Goal: Task Accomplishment & Management: Manage account settings

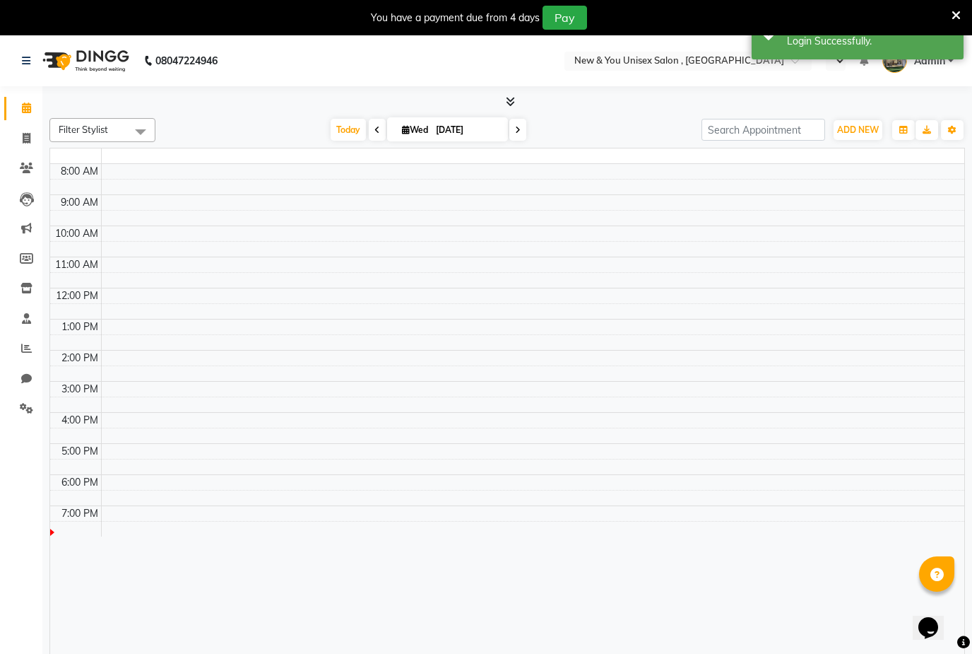
select select "en"
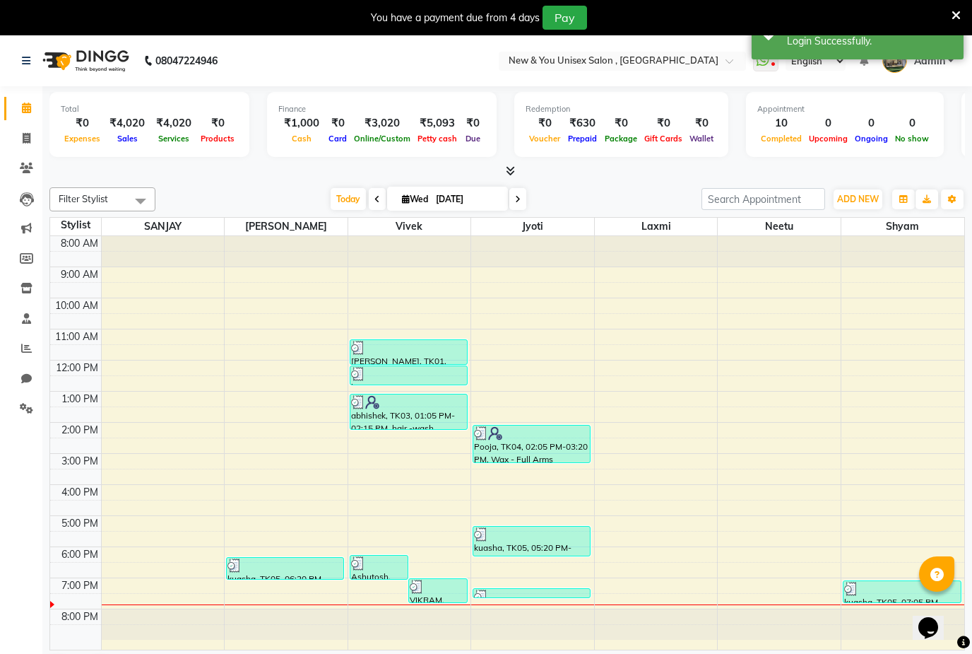
click at [30, 168] on icon at bounding box center [26, 168] width 13 height 11
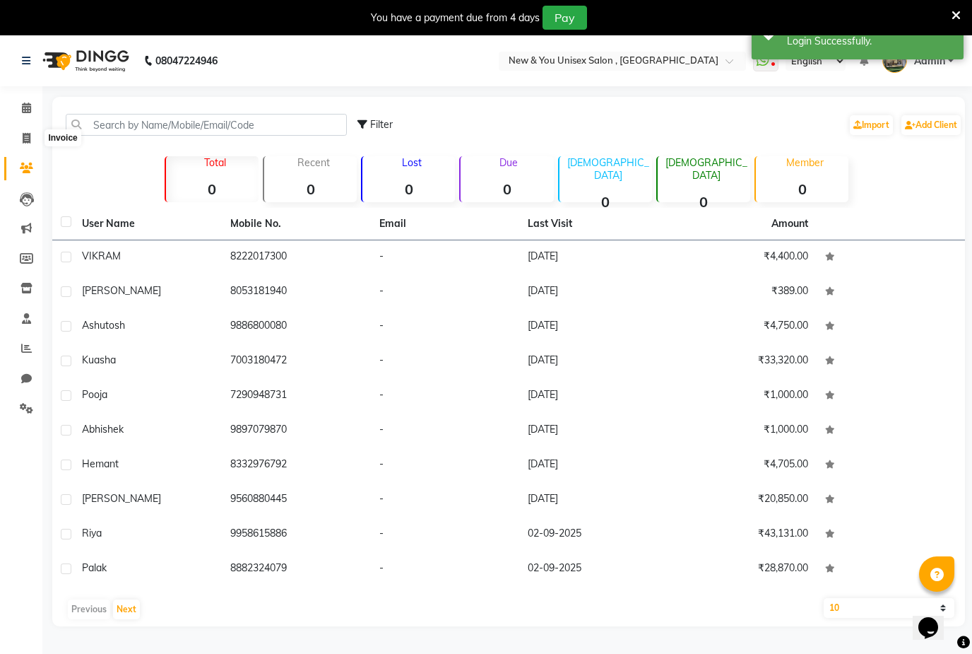
click at [28, 143] on icon at bounding box center [27, 138] width 8 height 11
select select "31"
select select "service"
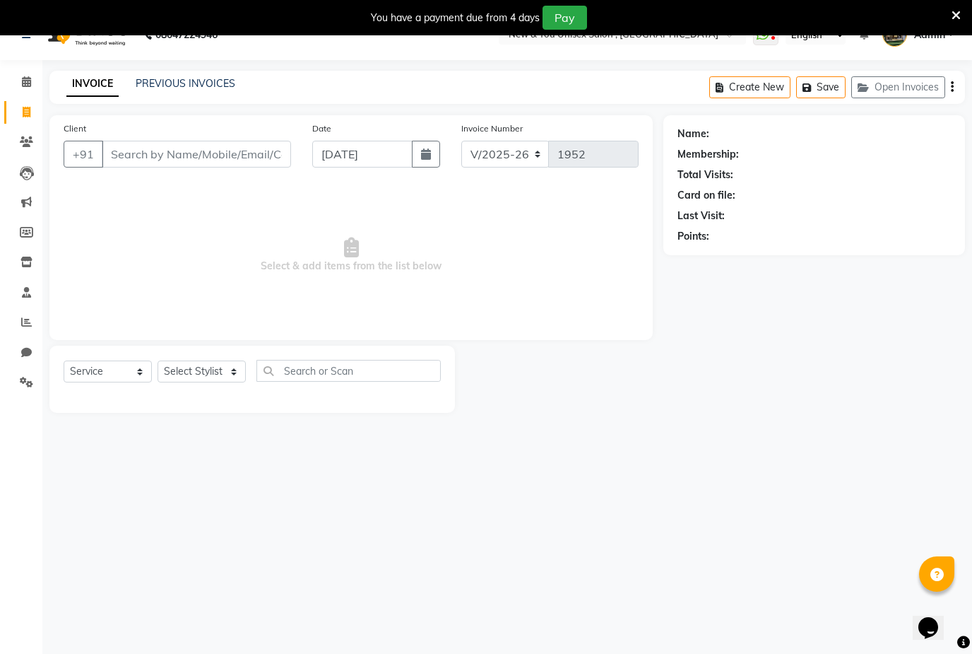
scroll to position [25, 0]
click at [27, 146] on icon at bounding box center [26, 142] width 13 height 11
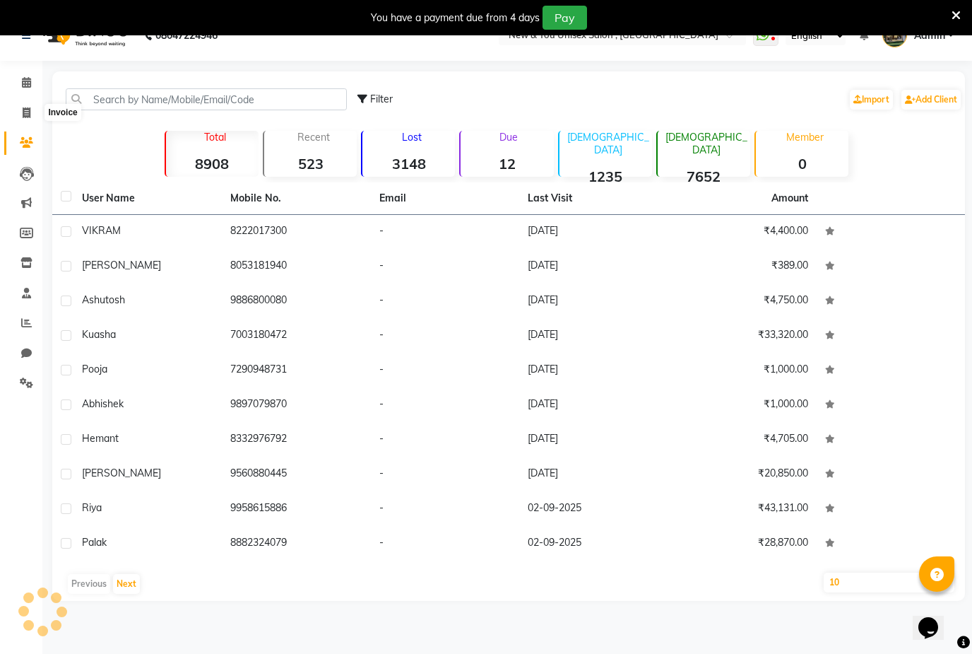
click at [35, 111] on span at bounding box center [26, 113] width 25 height 16
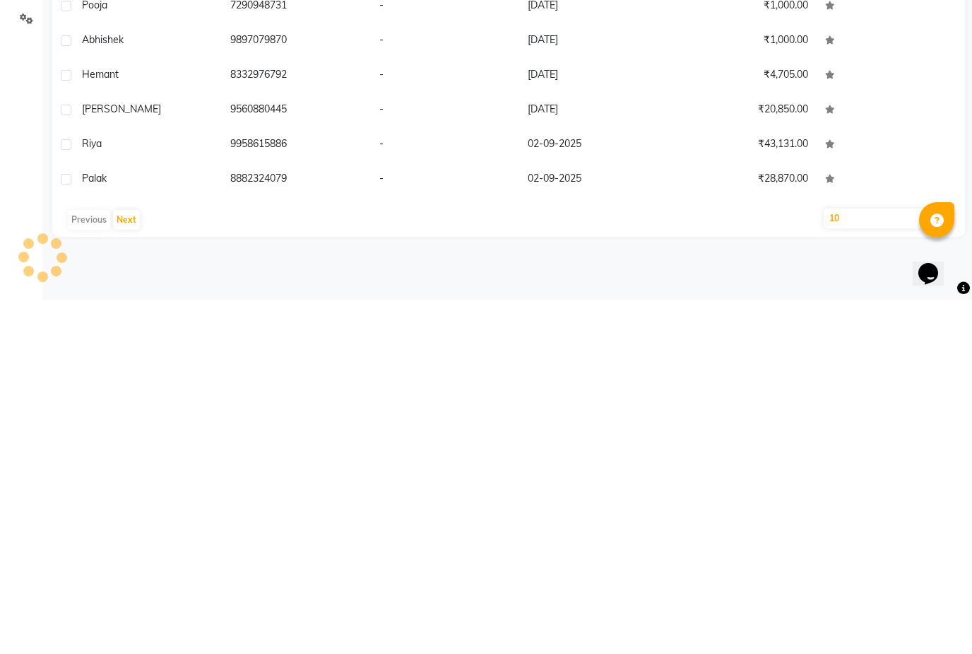
select select "31"
select select "service"
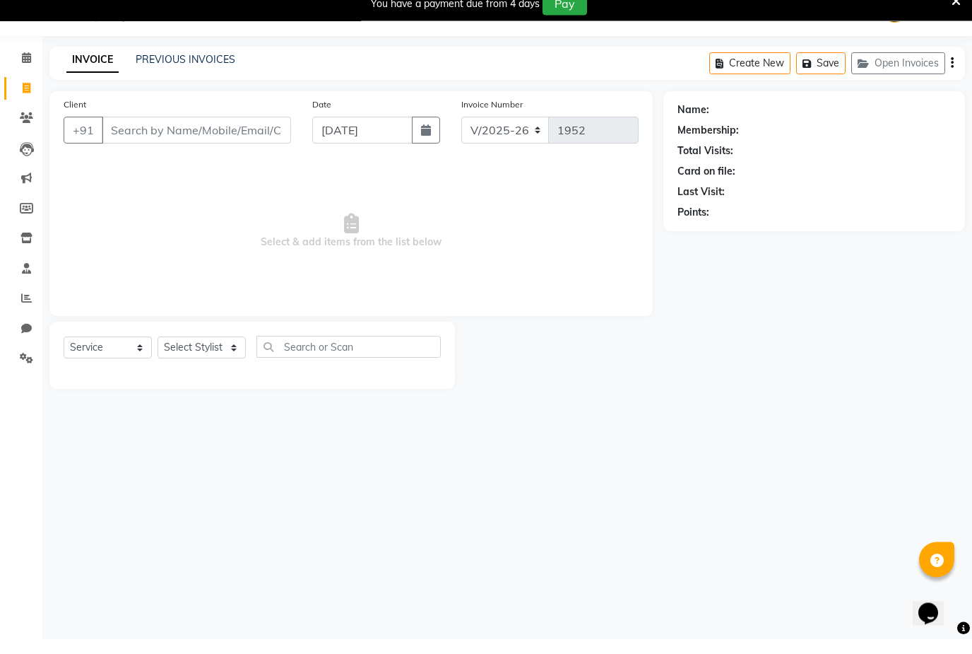
scroll to position [0, 0]
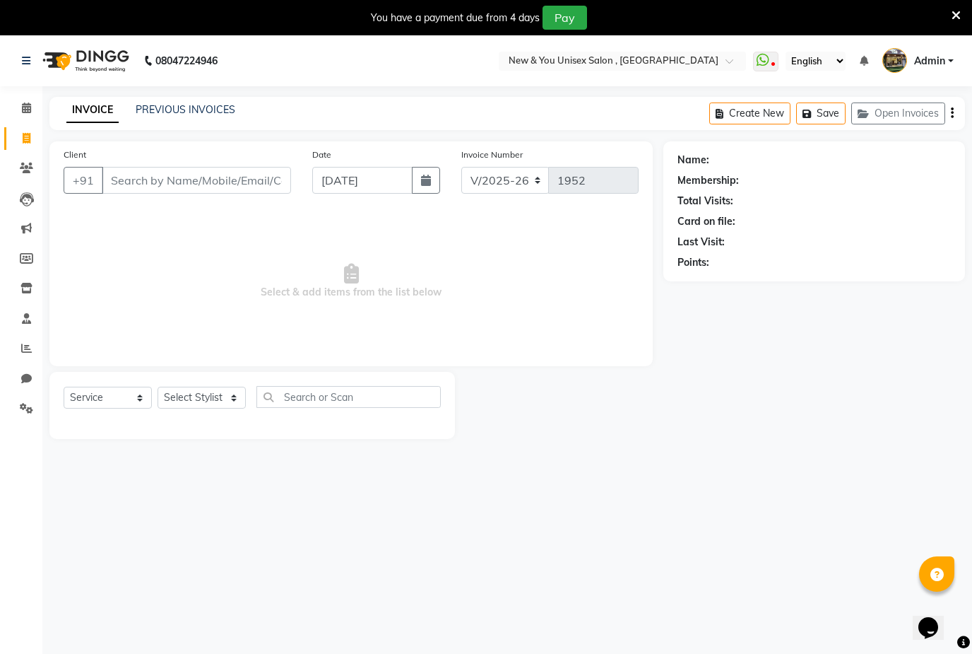
click at [200, 179] on input "Client" at bounding box center [196, 180] width 189 height 27
click at [167, 186] on input "Client" at bounding box center [196, 180] width 189 height 27
type input "7003180472"
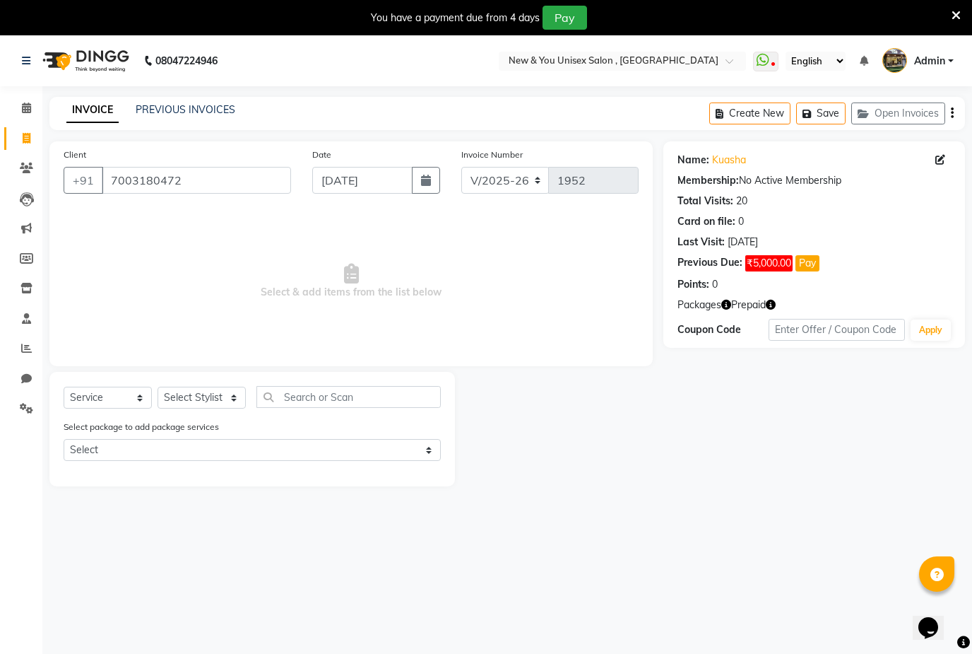
click at [945, 158] on icon at bounding box center [941, 160] width 10 height 10
select select "[DEMOGRAPHIC_DATA]"
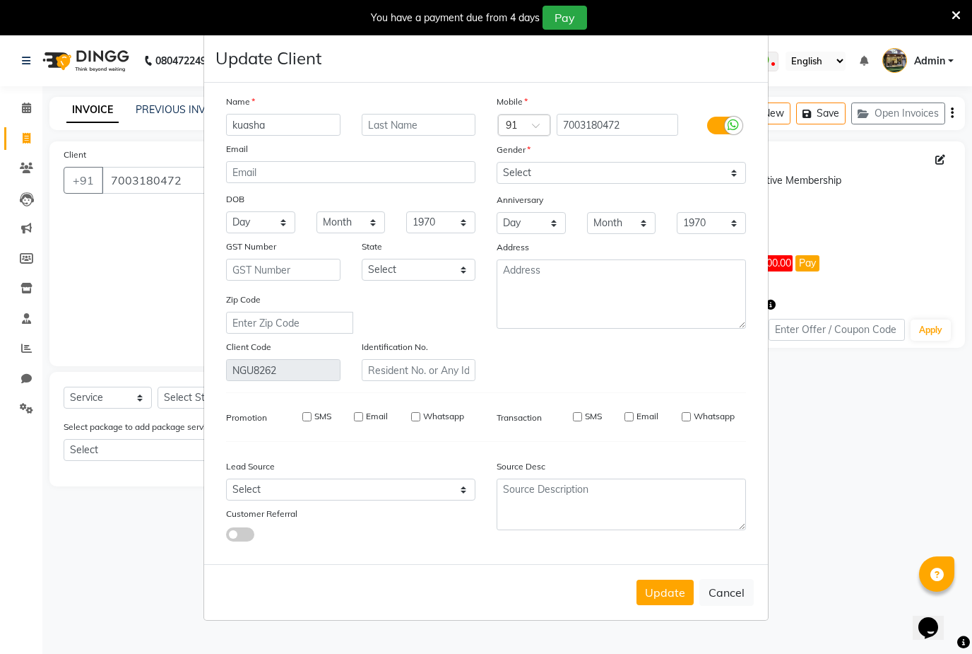
click at [300, 430] on div "SMS Email Whatsapp" at bounding box center [373, 420] width 225 height 20
click at [308, 421] on input "SMS" at bounding box center [306, 416] width 9 height 9
checkbox input "true"
click at [363, 421] on input "Email" at bounding box center [358, 416] width 9 height 9
checkbox input "true"
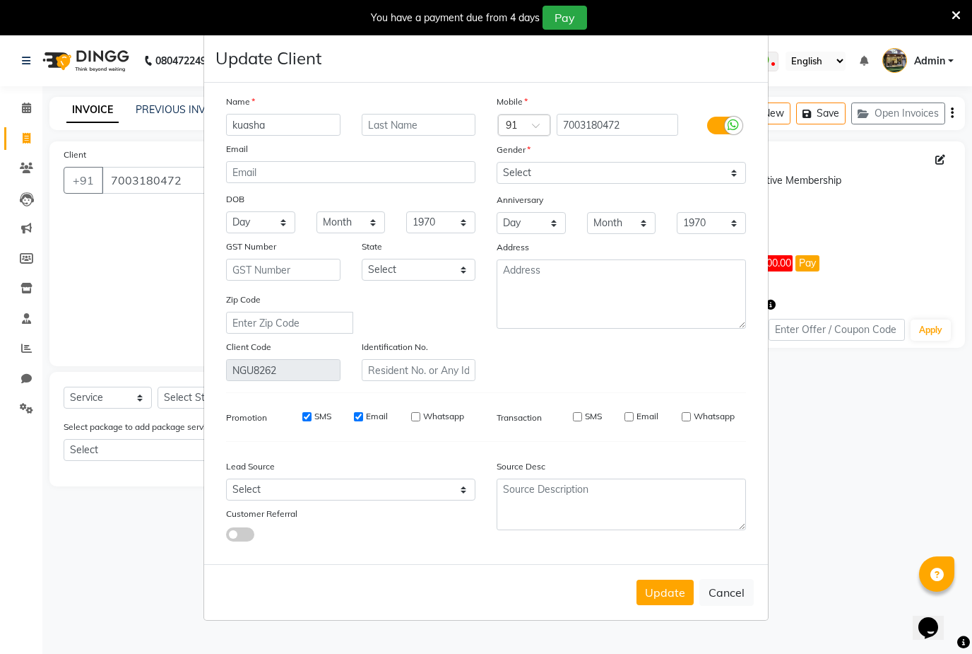
click at [434, 423] on label "Whatsapp" at bounding box center [443, 416] width 41 height 13
click at [420, 421] on input "Whatsapp" at bounding box center [415, 416] width 9 height 9
checkbox input "true"
click at [586, 423] on label "SMS" at bounding box center [593, 416] width 17 height 13
click at [582, 421] on input "SMS" at bounding box center [577, 416] width 9 height 9
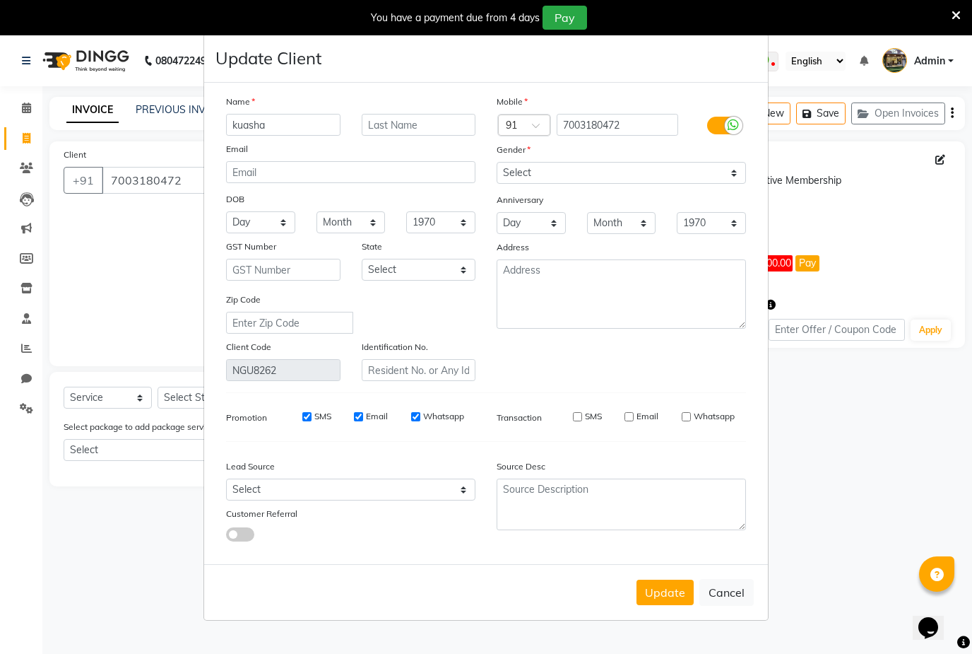
checkbox input "true"
click at [632, 421] on input "Email" at bounding box center [629, 416] width 9 height 9
checkbox input "true"
click at [695, 423] on label "Whatsapp" at bounding box center [714, 416] width 41 height 13
click at [691, 421] on input "Whatsapp" at bounding box center [686, 416] width 9 height 9
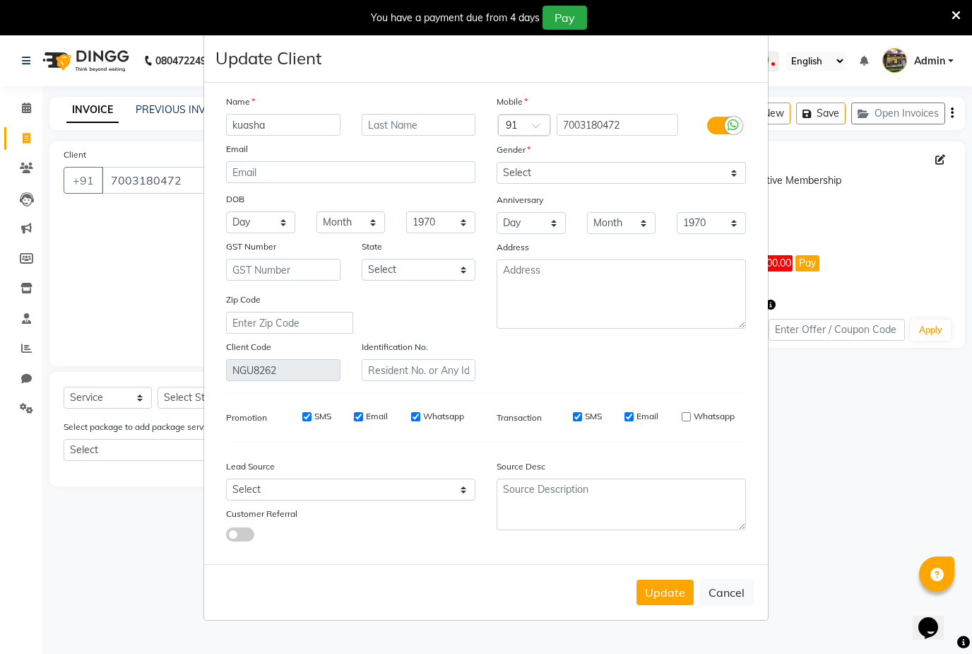
checkbox input "true"
click at [673, 605] on button "Update" at bounding box center [665, 591] width 57 height 25
select select
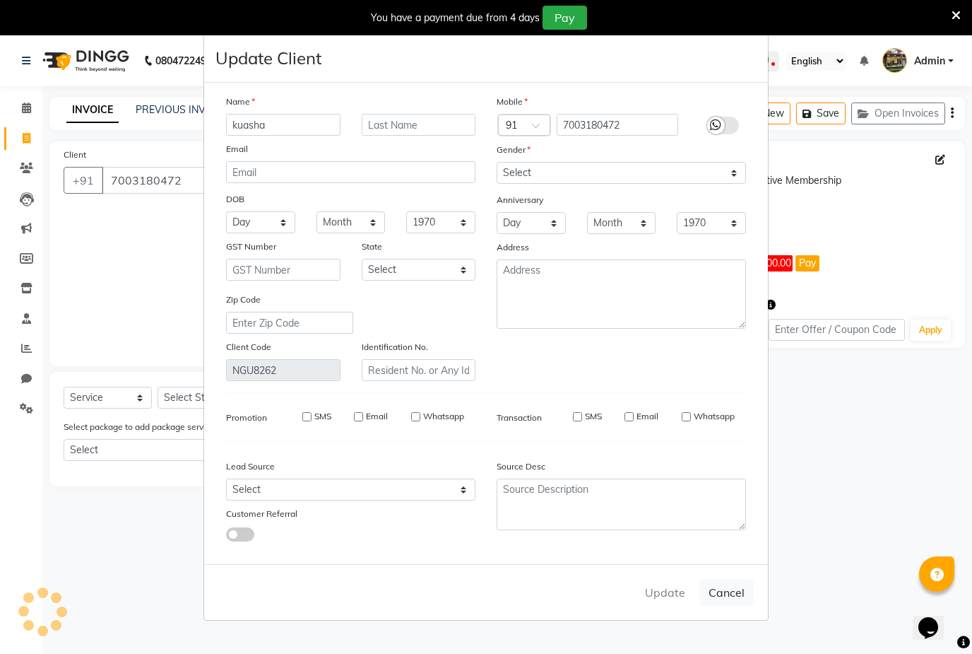
select select
checkbox input "false"
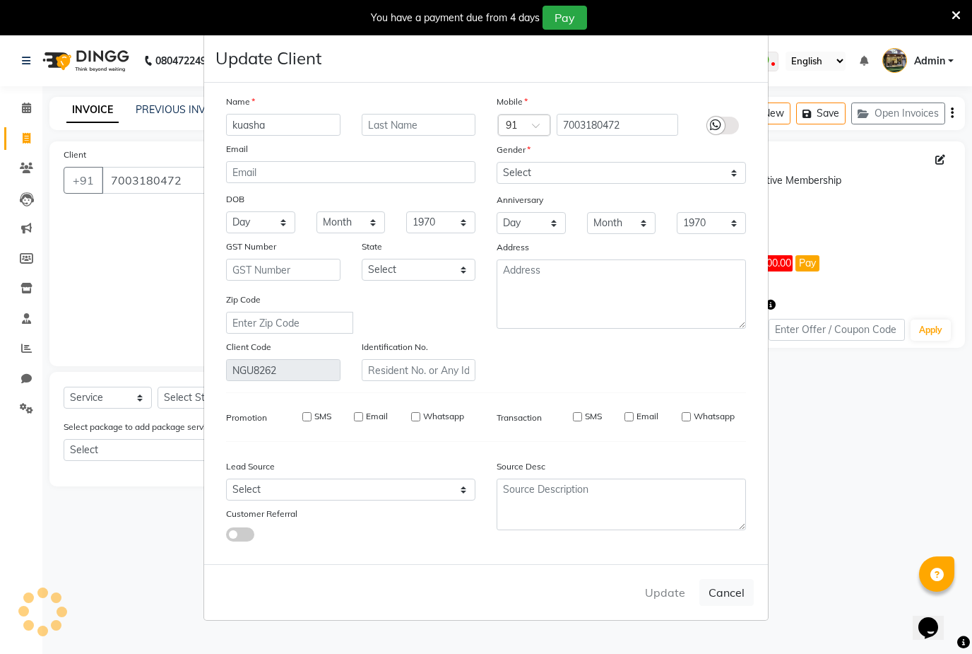
checkbox input "false"
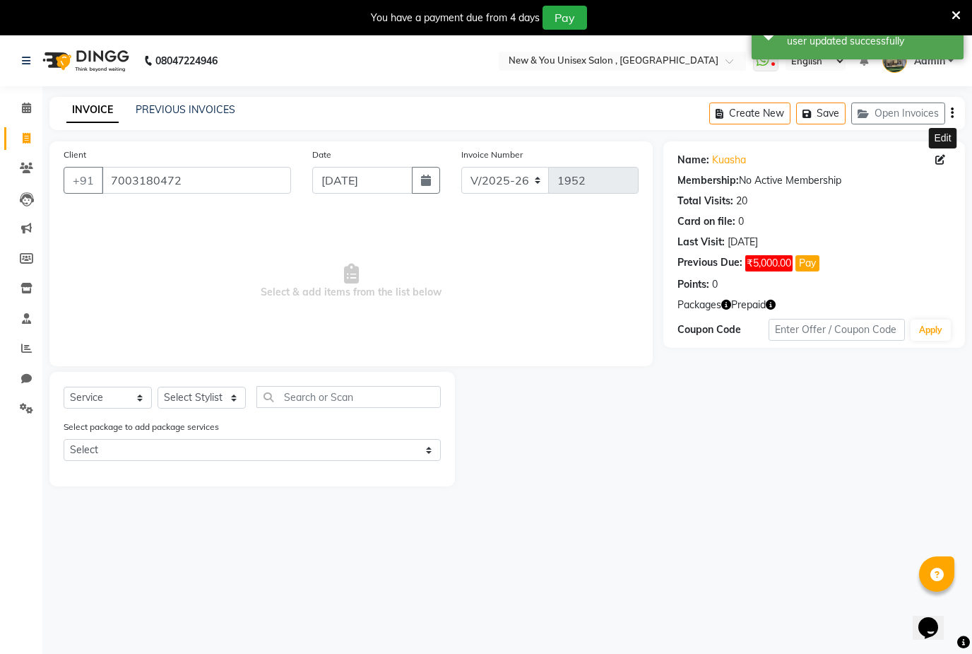
click at [944, 160] on icon at bounding box center [941, 160] width 10 height 10
select select "[DEMOGRAPHIC_DATA]"
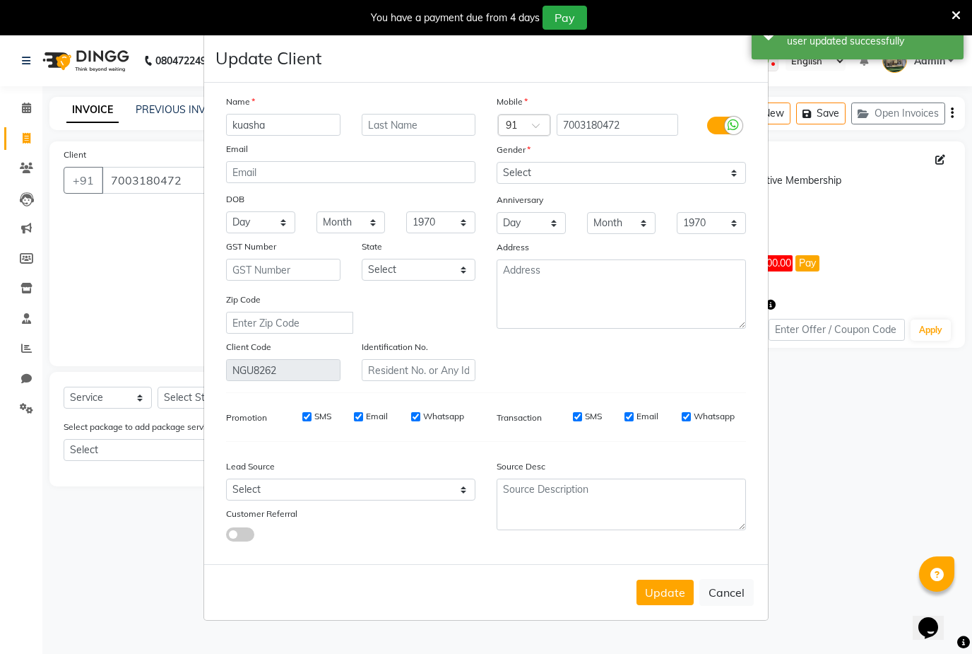
click at [667, 605] on button "Update" at bounding box center [665, 591] width 57 height 25
select select
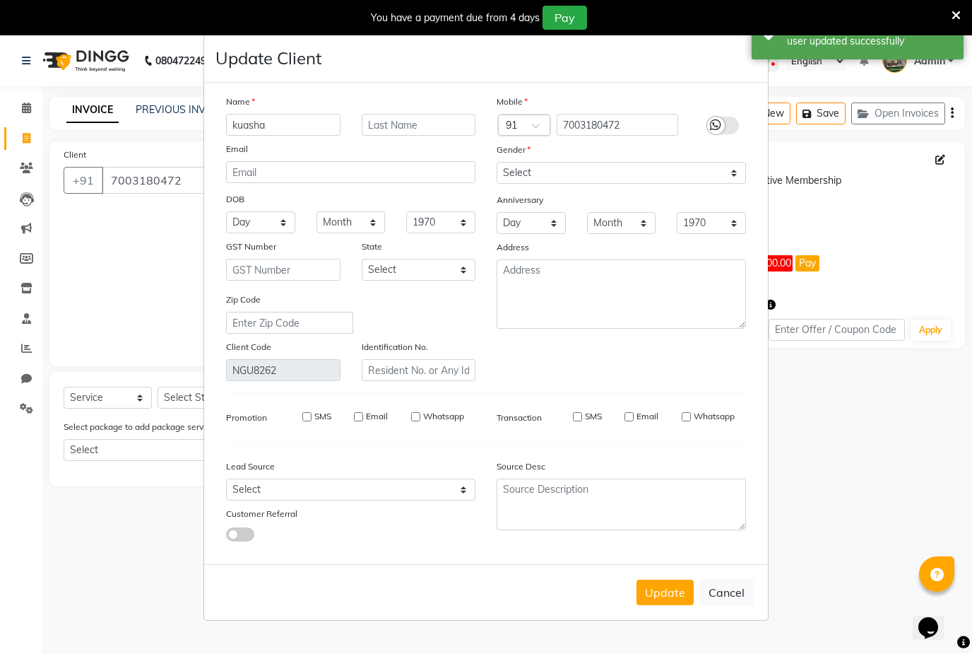
select select
checkbox input "false"
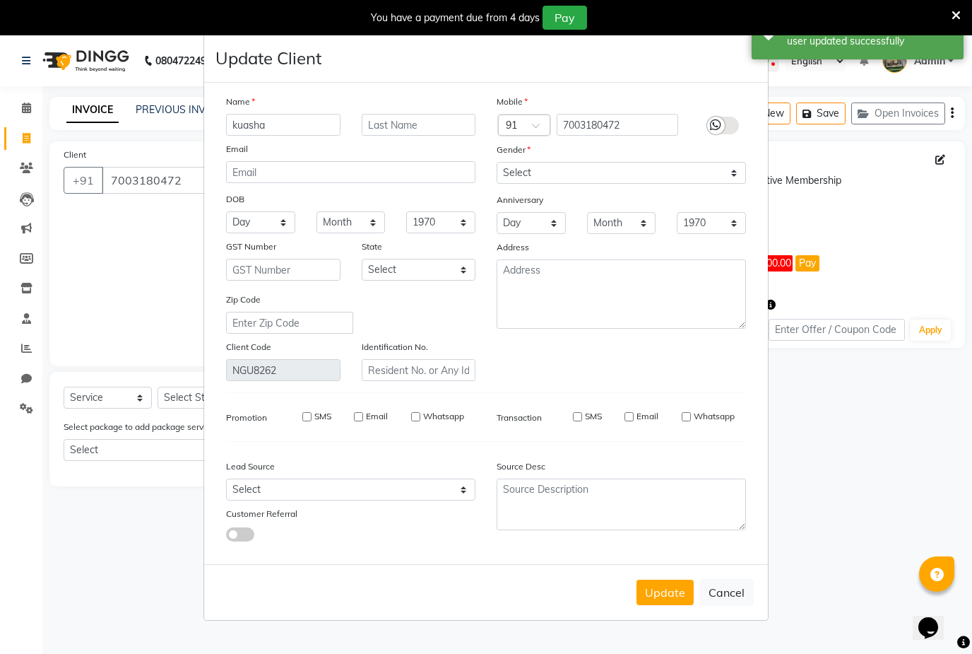
checkbox input "false"
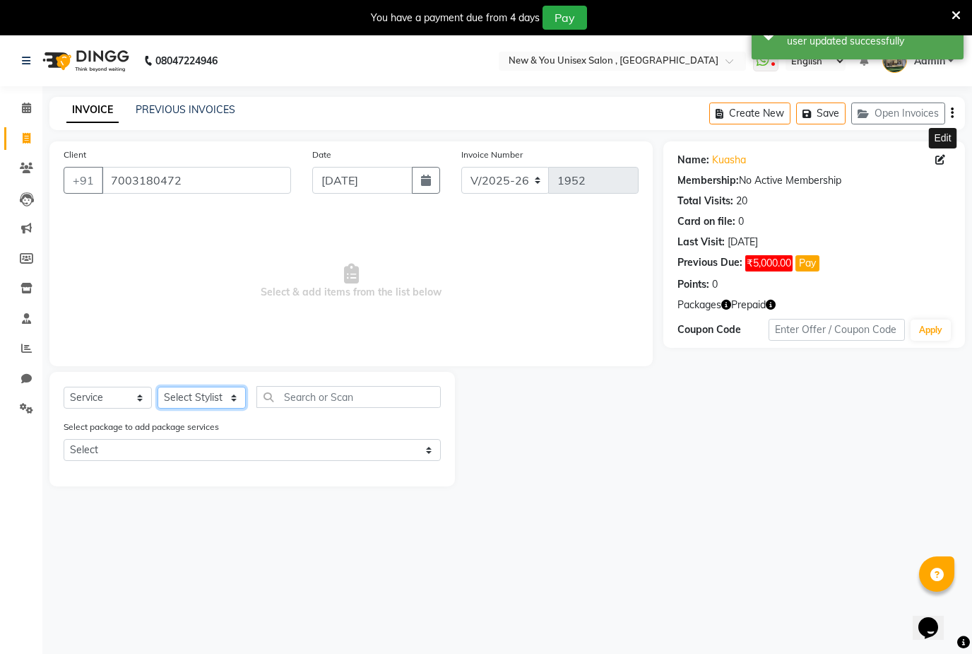
click at [219, 398] on select "Select Stylist HEMANT [PERSON_NAME] [PERSON_NAME] Salon Manager [PERSON_NAME] […" at bounding box center [202, 398] width 88 height 22
select select "70140"
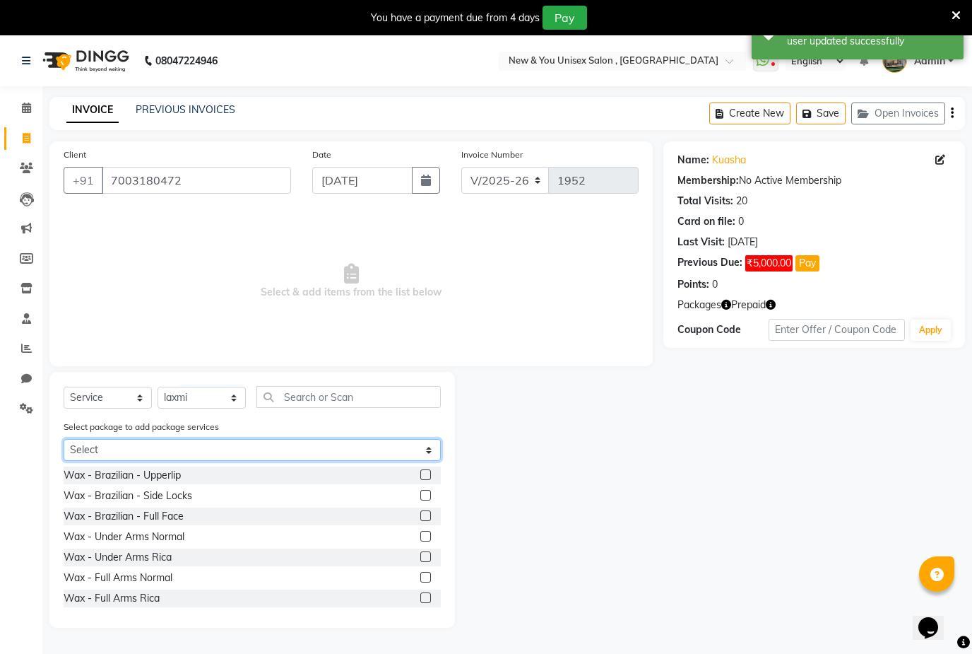
click at [432, 452] on select "Select Hydra Facial" at bounding box center [252, 450] width 377 height 22
select select "3: Object"
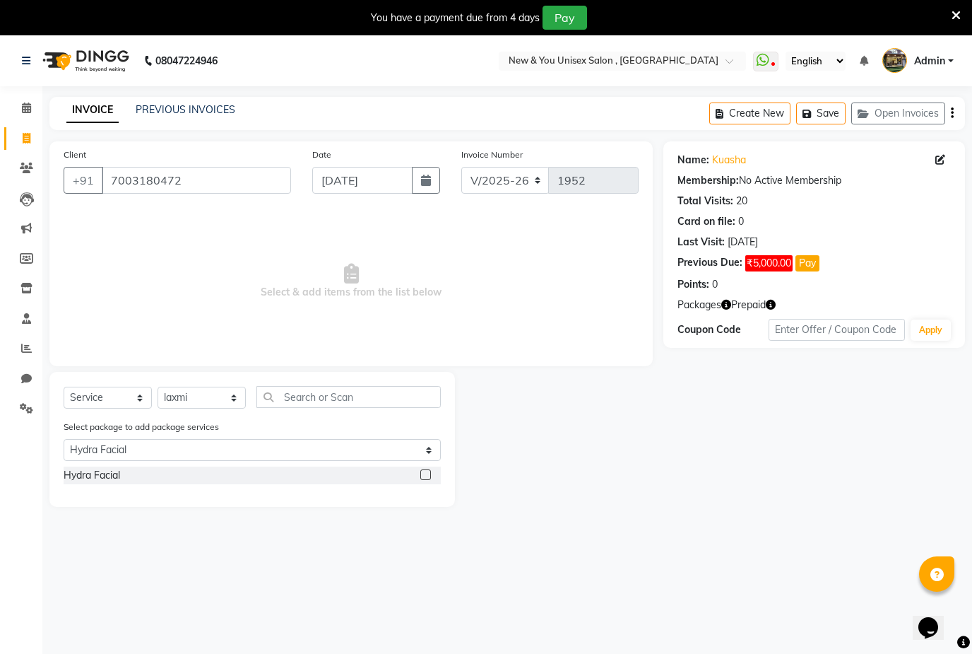
click at [428, 474] on label at bounding box center [425, 474] width 11 height 11
click at [428, 474] on input "checkbox" at bounding box center [424, 475] width 9 height 9
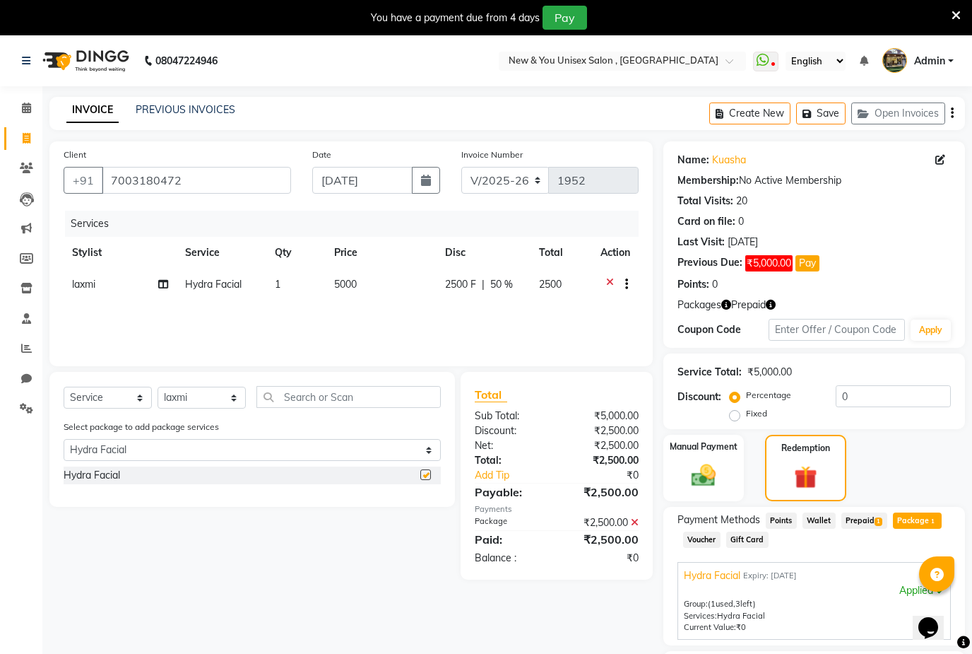
checkbox input "false"
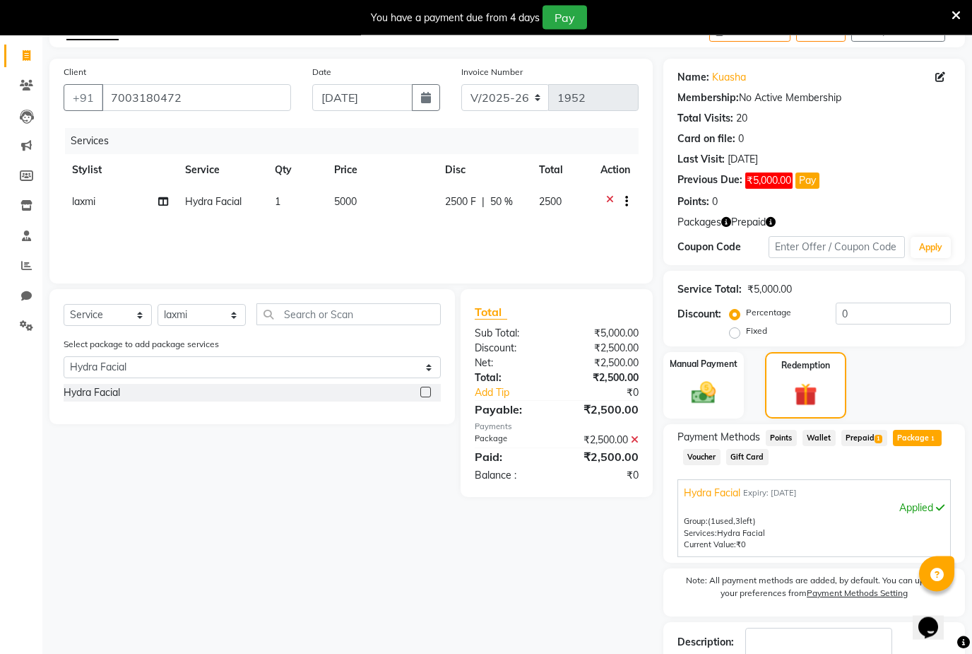
scroll to position [130, 0]
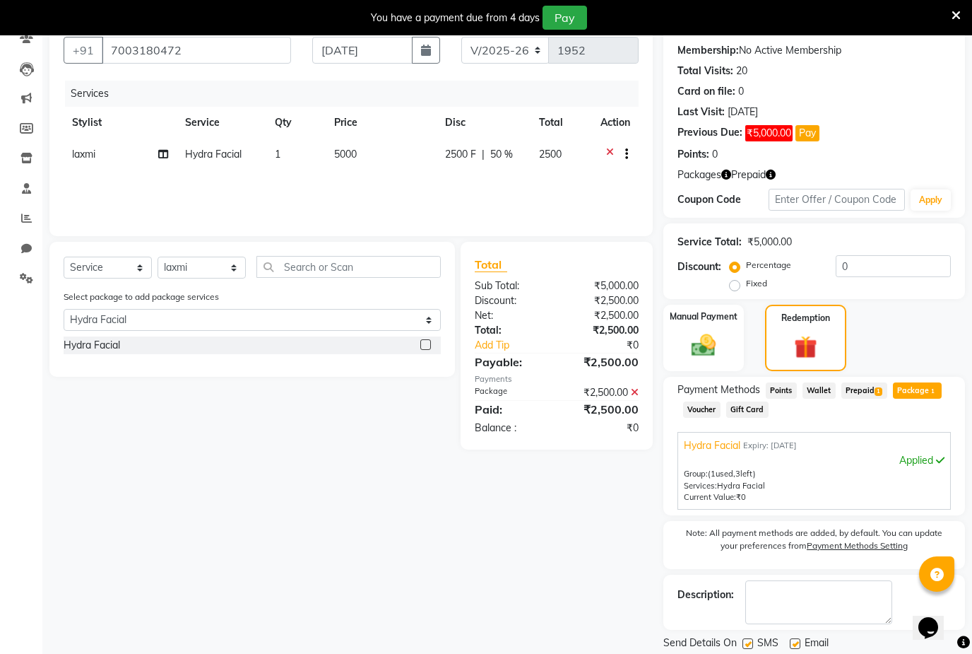
click at [813, 653] on button "Checkout" at bounding box center [815, 667] width 302 height 22
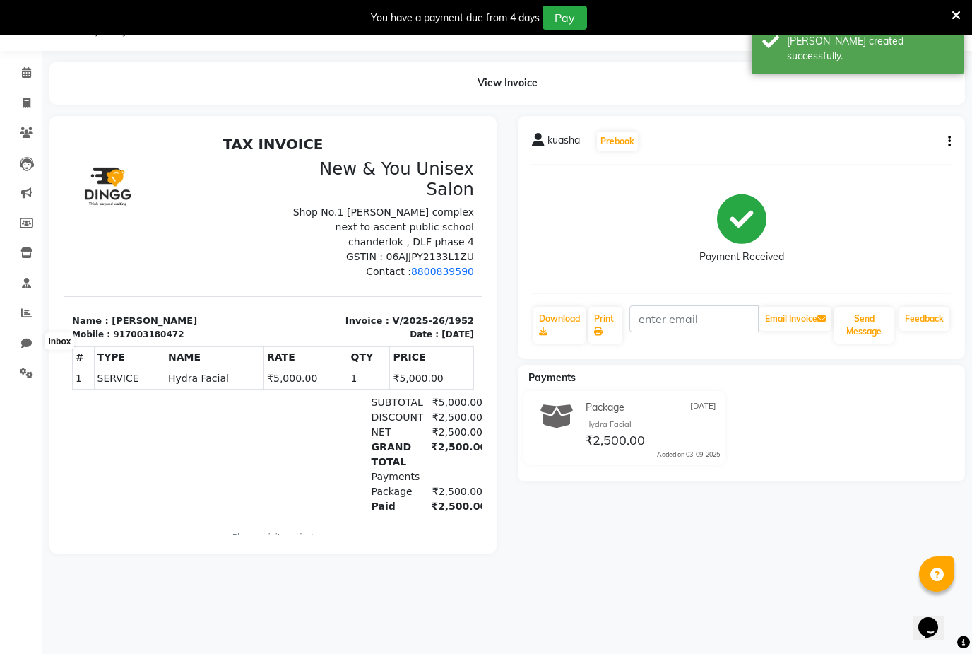
click at [27, 347] on icon at bounding box center [26, 343] width 11 height 11
select select "100"
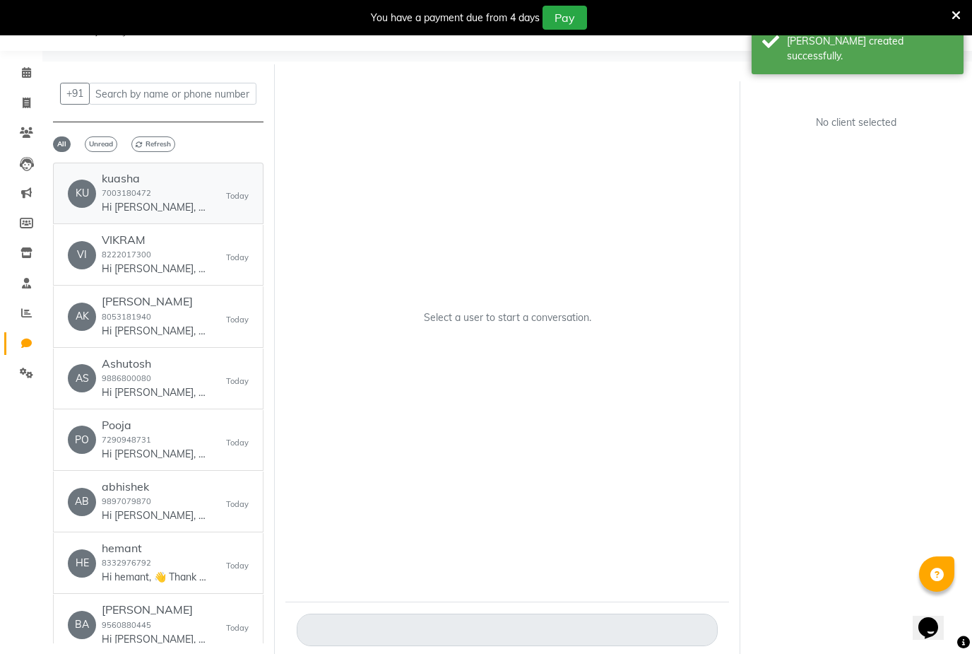
click at [209, 199] on div "KU kuasha 7003180472 Hi kuasha, 👋 Thank you for visiting New & You Unisex Salon…" at bounding box center [158, 193] width 181 height 43
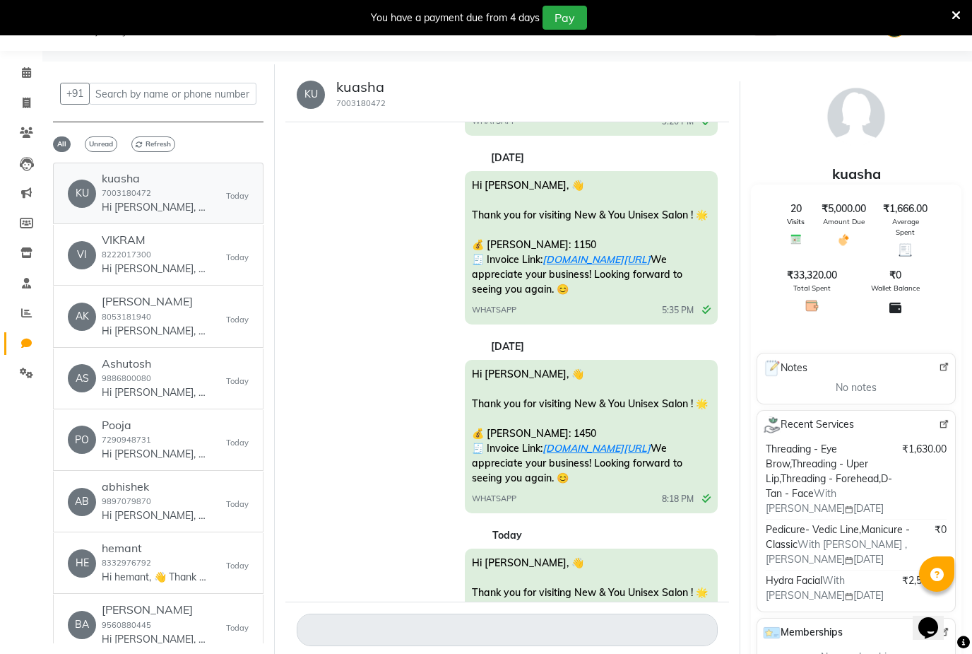
scroll to position [2437, 0]
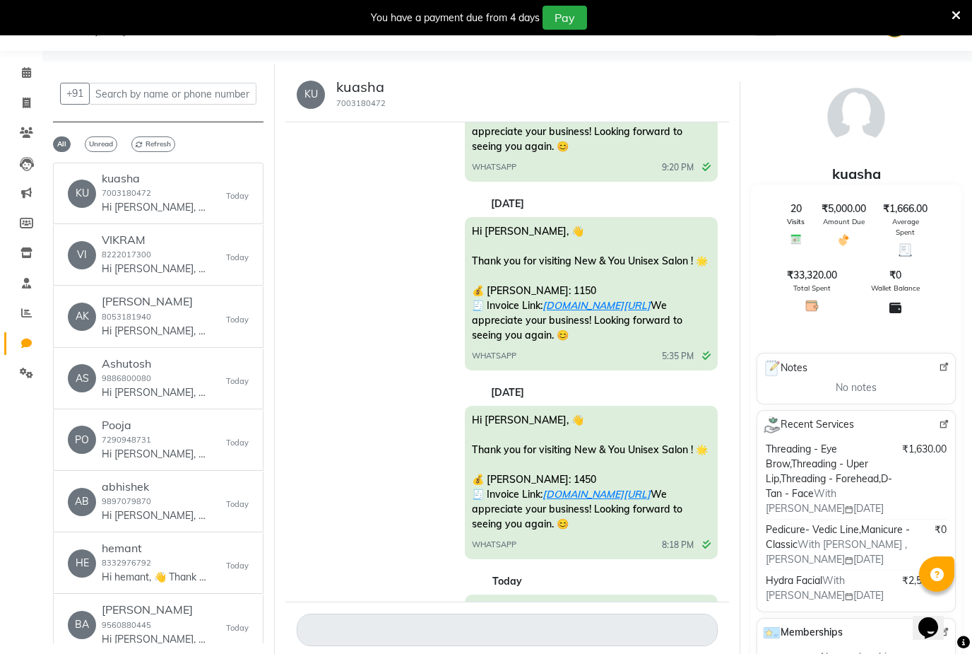
click at [29, 110] on link "Invoice" at bounding box center [21, 103] width 34 height 23
select select "31"
select select "service"
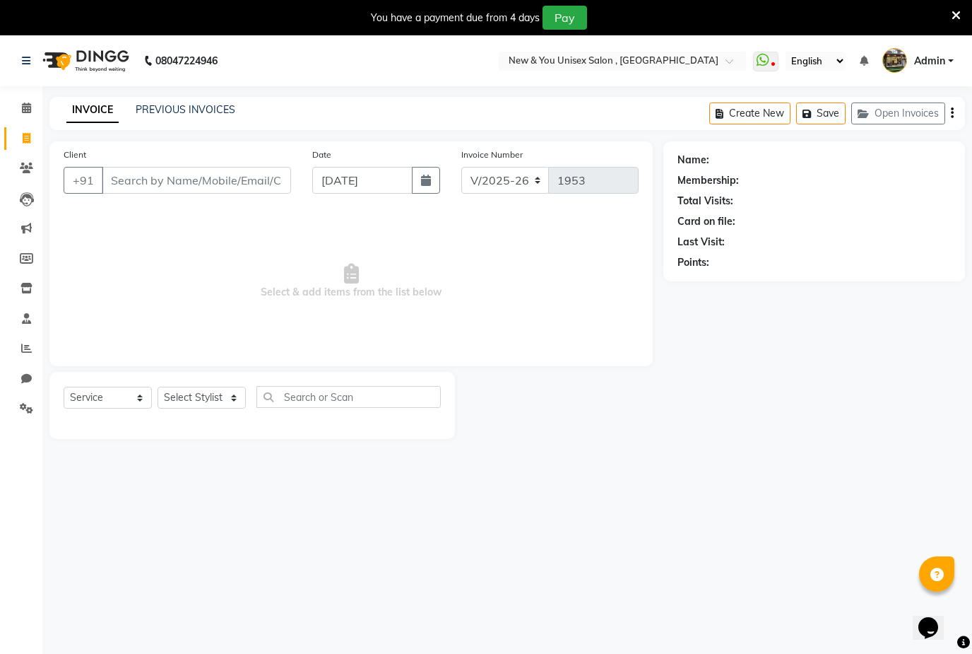
click at [192, 184] on input "Client" at bounding box center [196, 180] width 189 height 27
type input "7003180472"
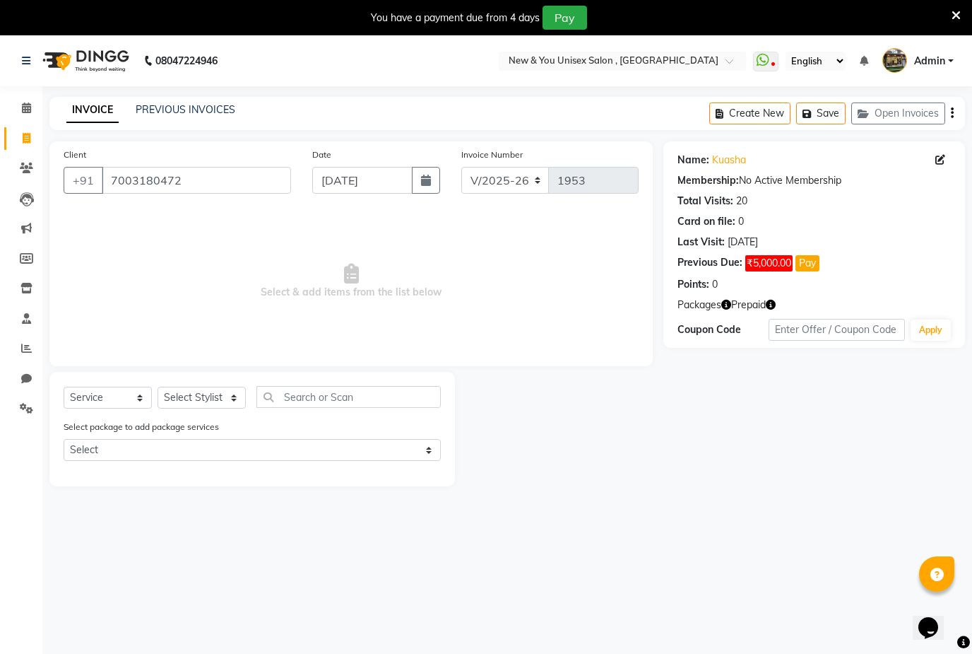
click at [818, 261] on button "Pay" at bounding box center [808, 263] width 24 height 16
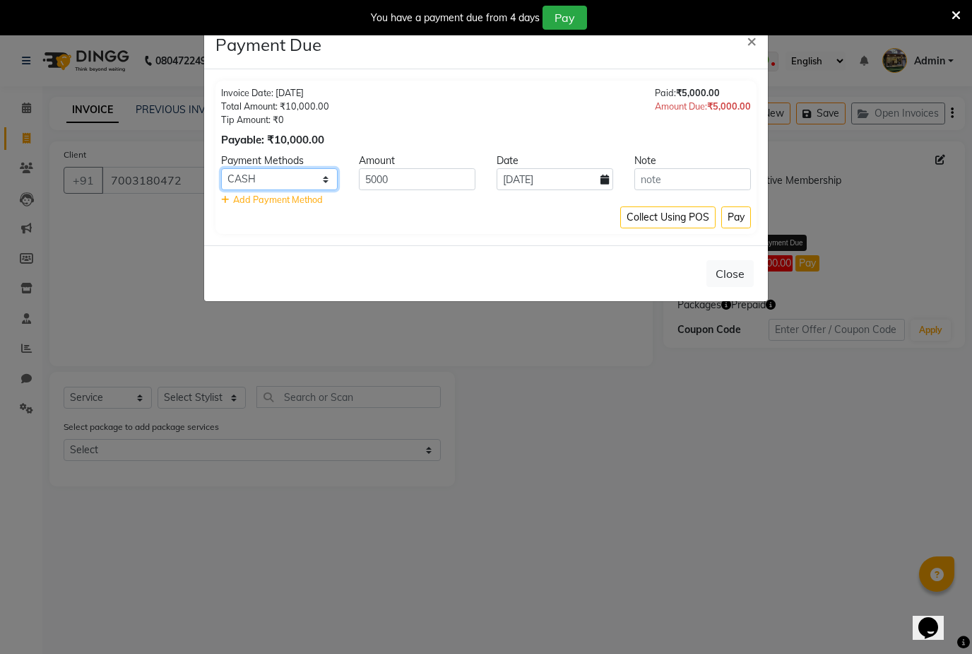
click at [319, 177] on select "CASH CARD ONLINE CUSTOM GPay PayTM PhonePe UPI NearBuy Loan BharatPay Cheque Mo…" at bounding box center [279, 179] width 117 height 22
select select "6"
click at [743, 214] on button "Pay" at bounding box center [737, 217] width 30 height 22
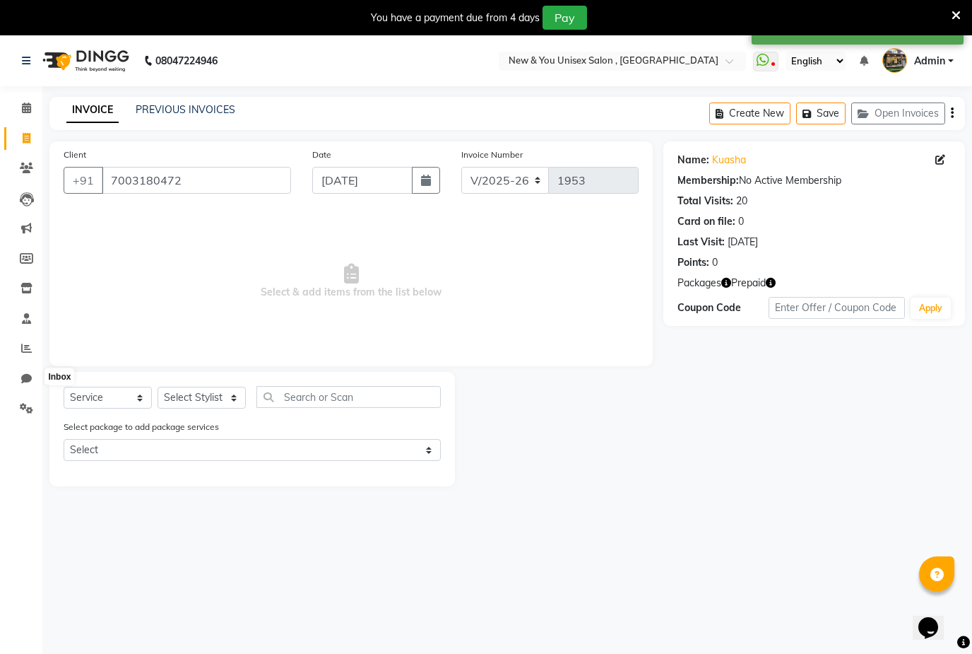
click at [35, 375] on span at bounding box center [26, 379] width 25 height 16
select select "100"
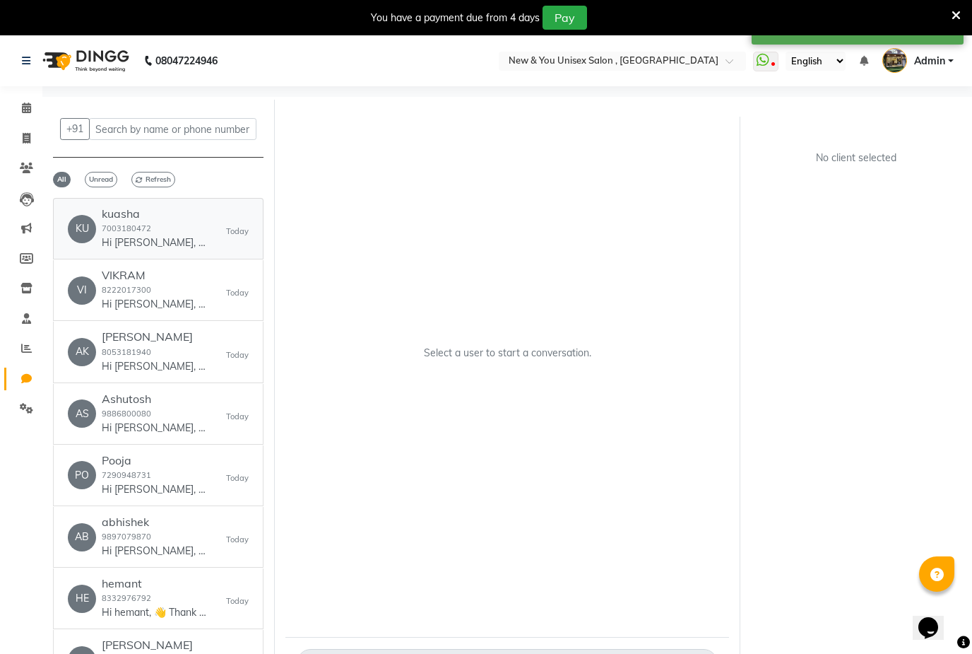
click at [192, 235] on div "kuasha 7003180472 Hi kuasha, 👋 Thank you for visiting New & You Unisex Salon ! …" at bounding box center [155, 228] width 106 height 43
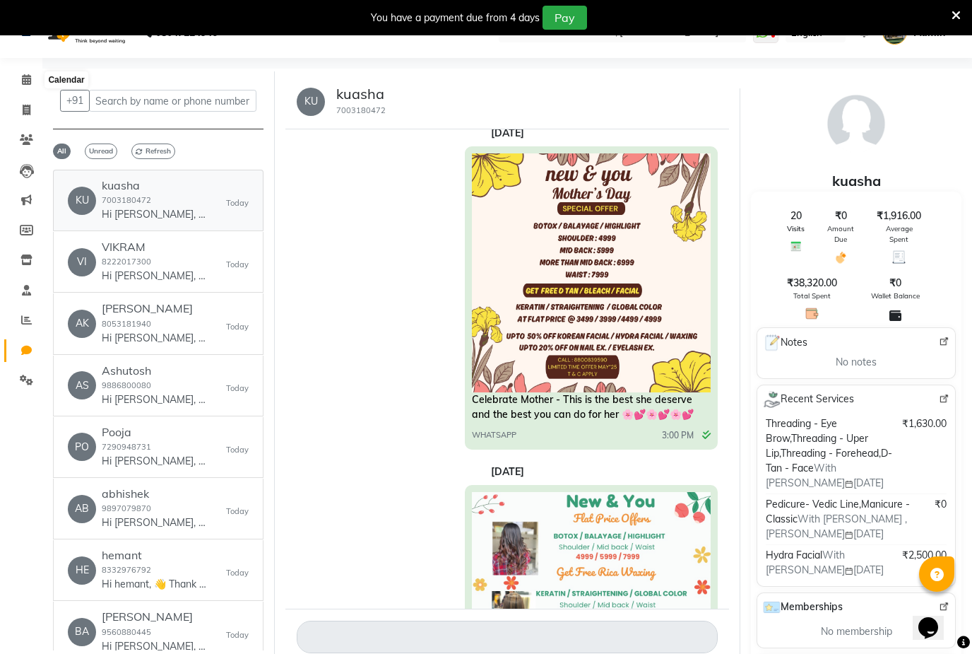
scroll to position [1179, 0]
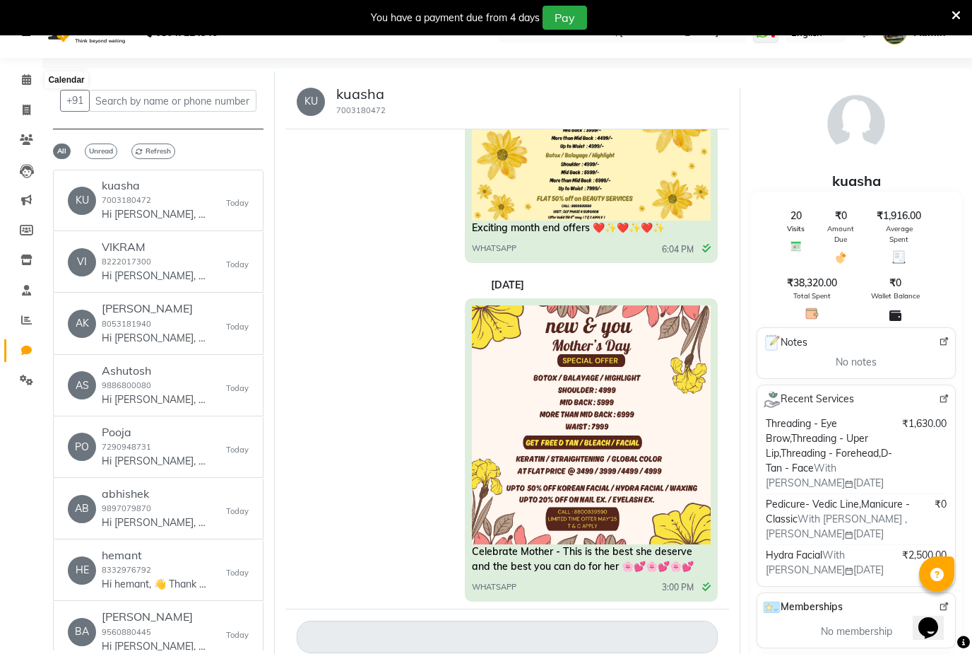
click at [29, 80] on icon at bounding box center [26, 79] width 9 height 11
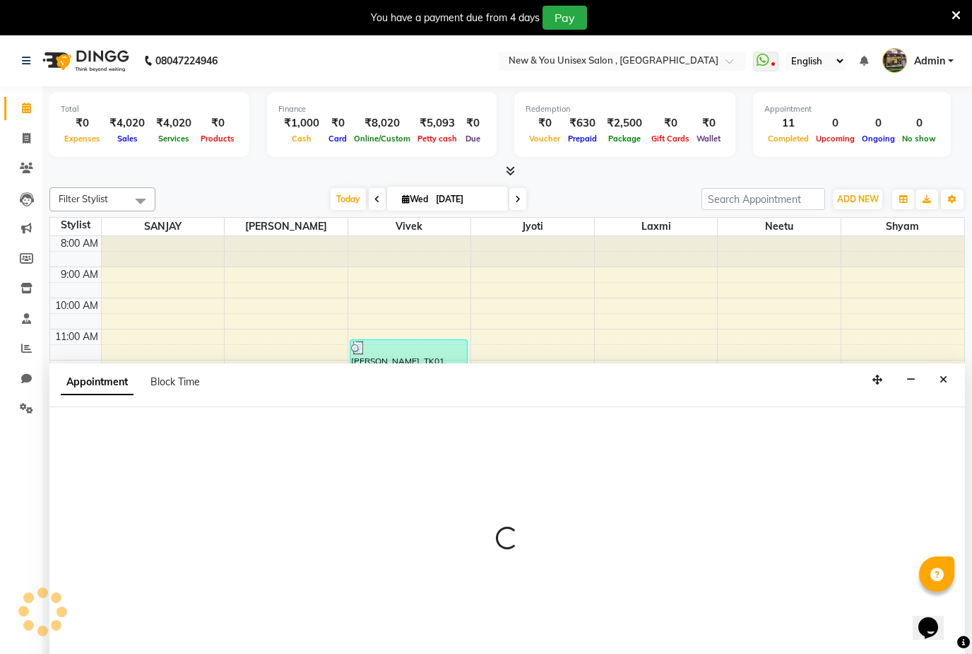
scroll to position [35, 0]
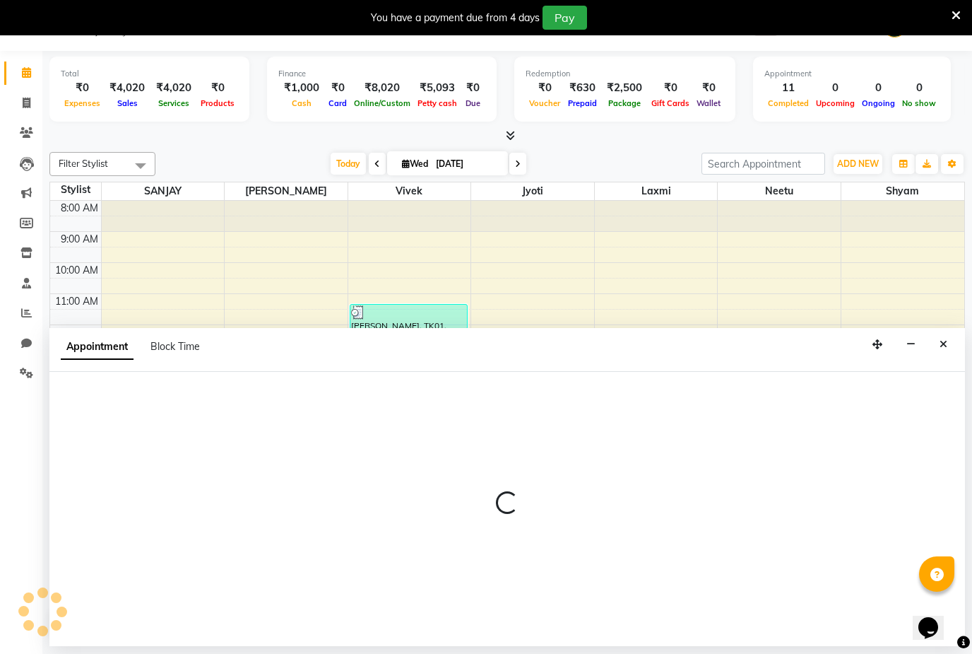
select select "70140"
select select "tentative"
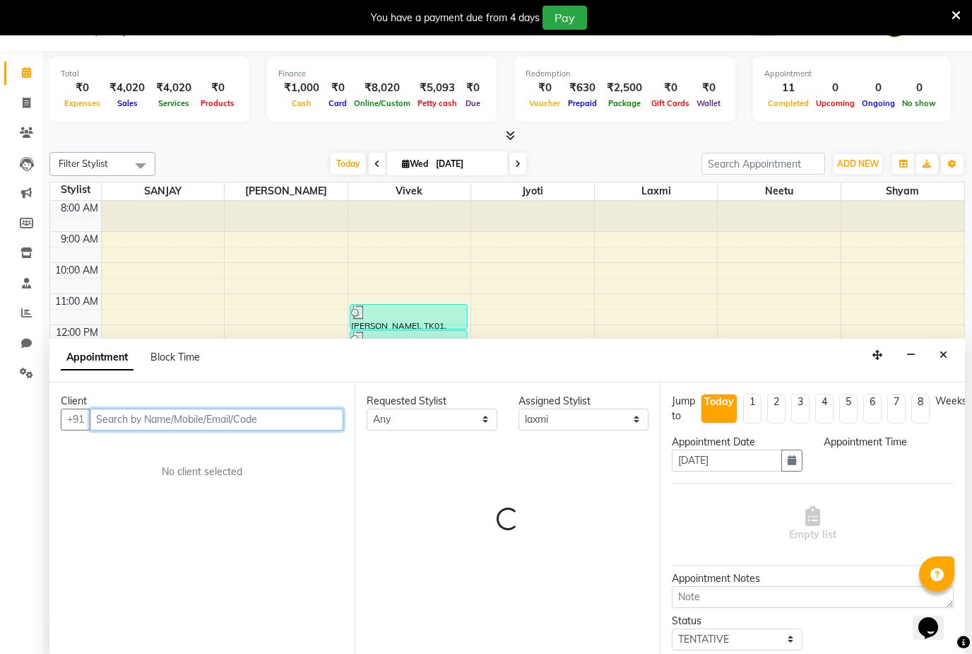
select select "750"
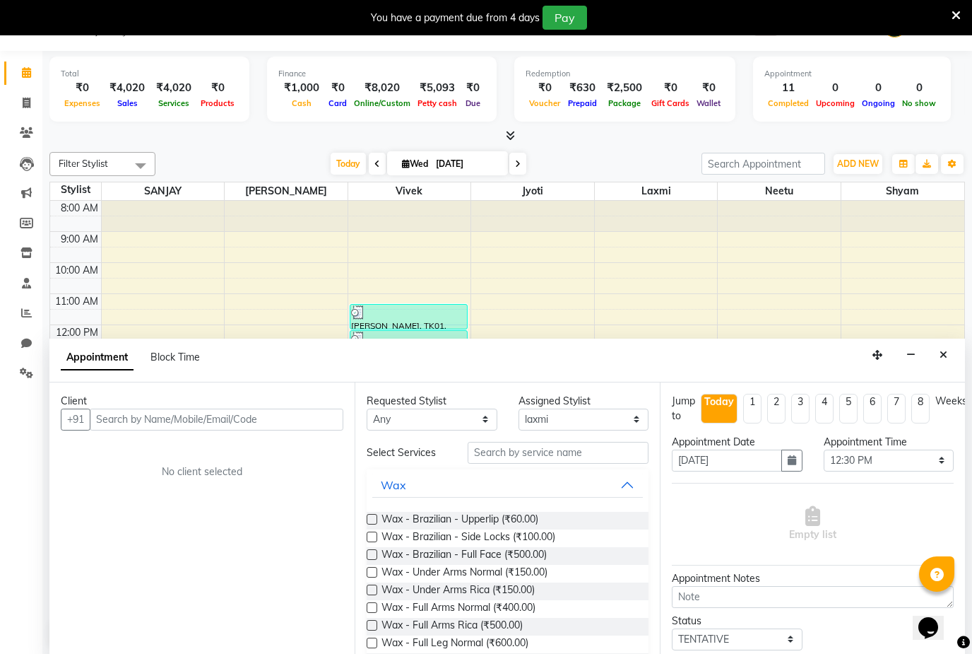
click at [35, 110] on link "Invoice" at bounding box center [21, 103] width 34 height 23
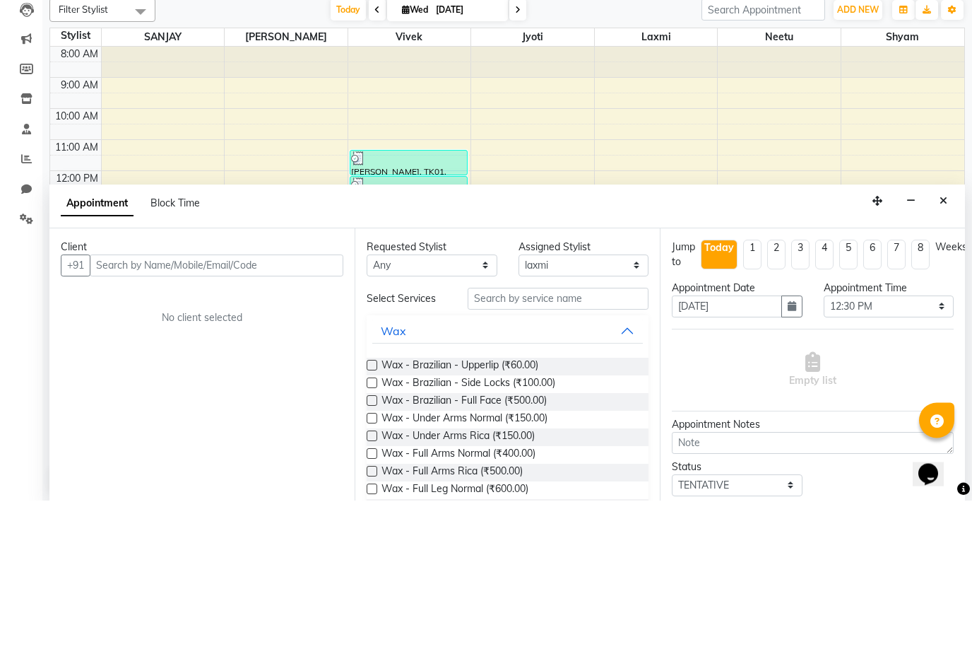
select select "31"
select select "service"
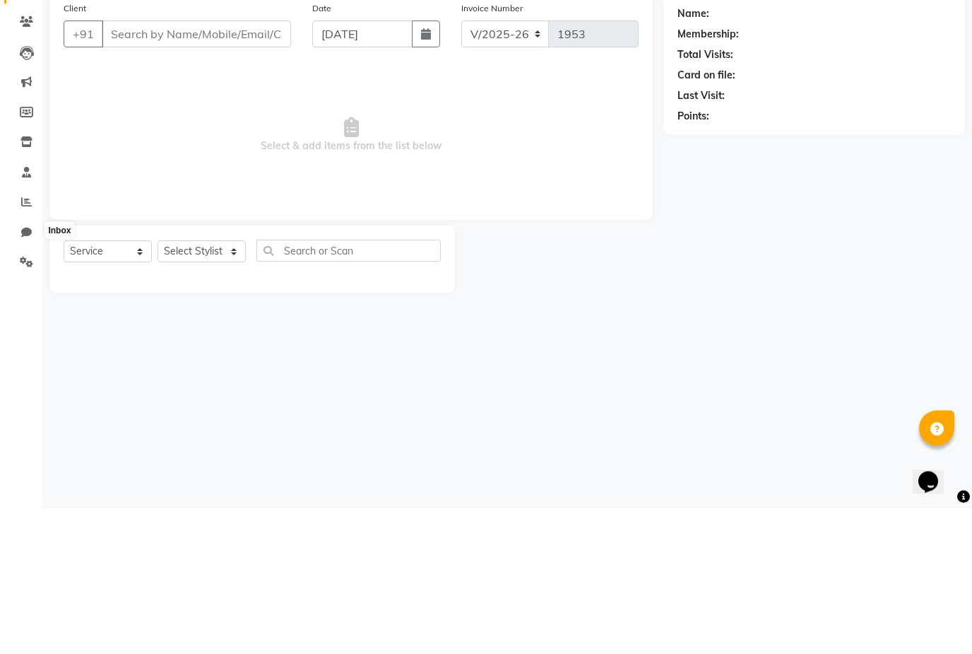
click at [35, 371] on span at bounding box center [26, 379] width 25 height 16
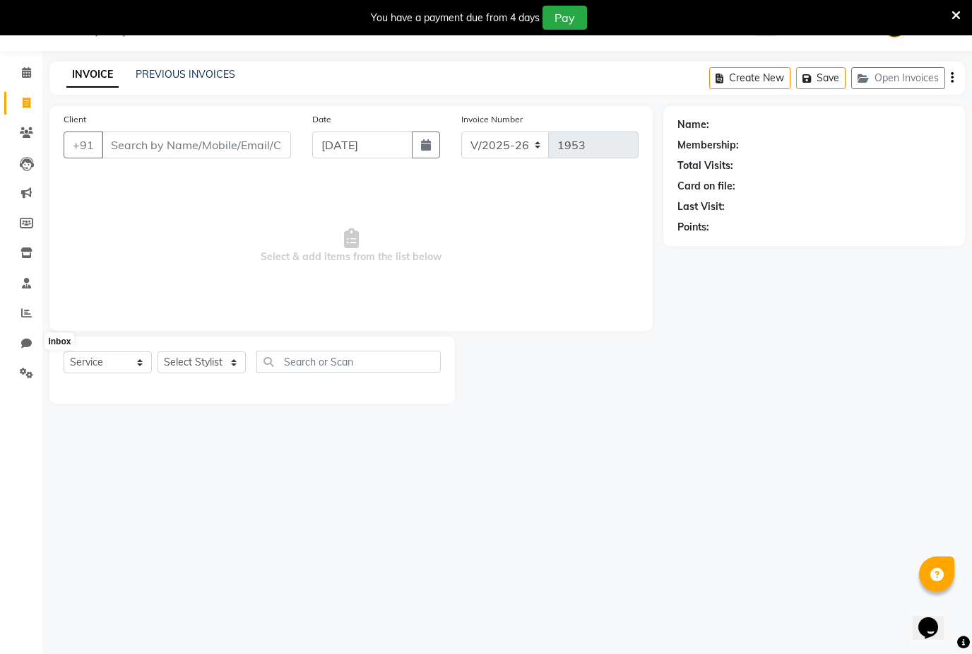
select select "100"
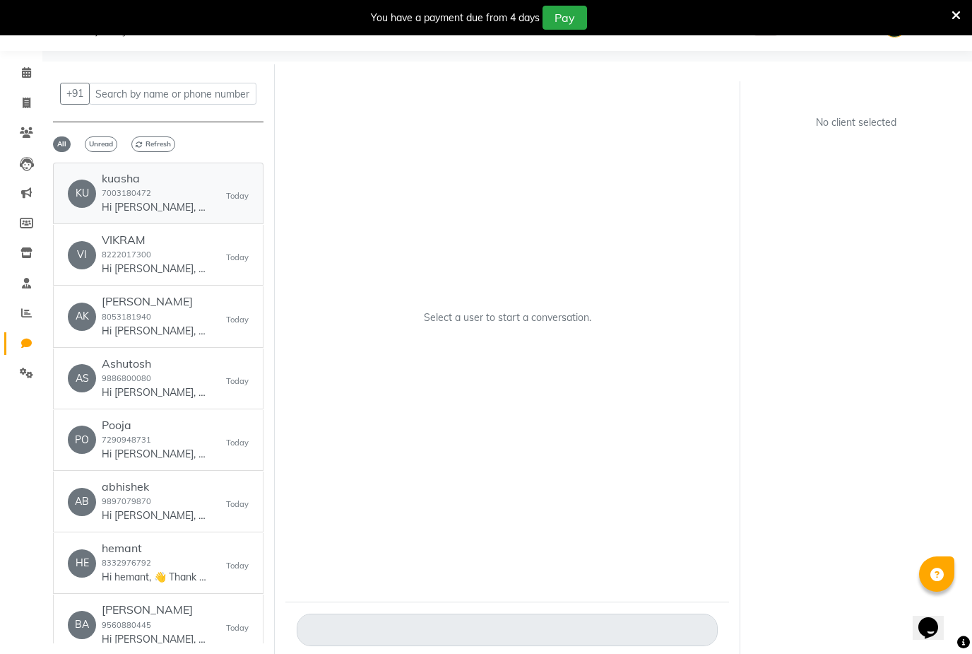
click at [217, 198] on div "KU kuasha 7003180472 Hi kuasha, 👋 Thank you for visiting New & You Unisex Salon…" at bounding box center [158, 193] width 181 height 43
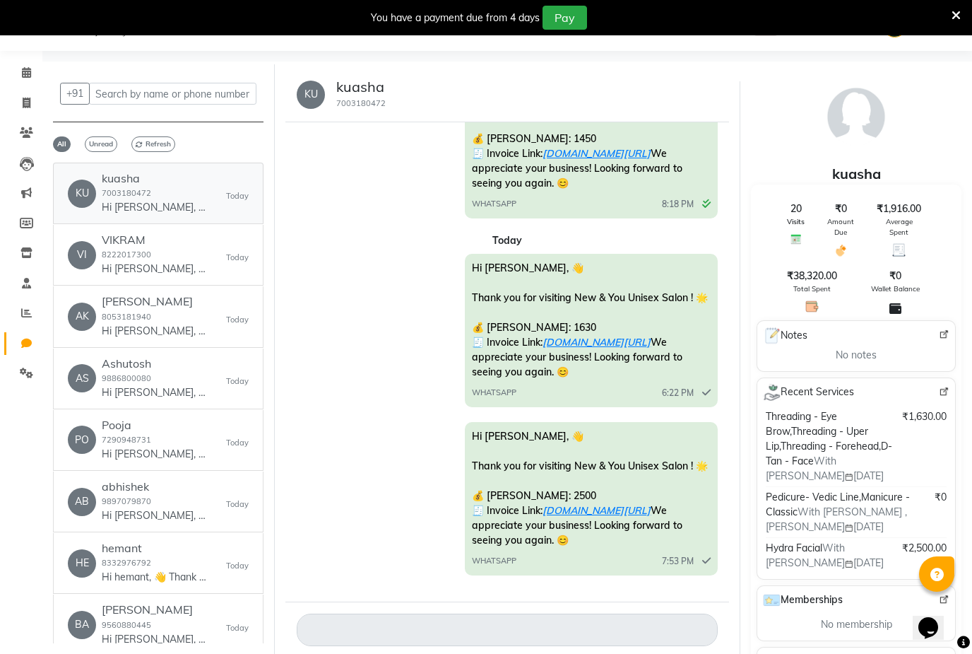
scroll to position [0, 0]
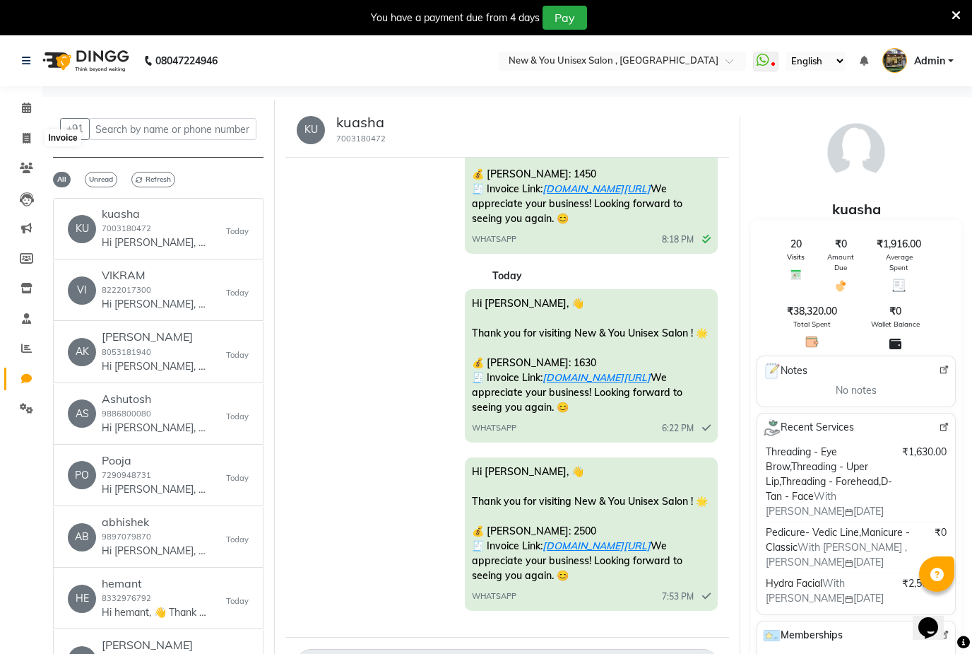
click at [28, 141] on icon at bounding box center [27, 138] width 8 height 11
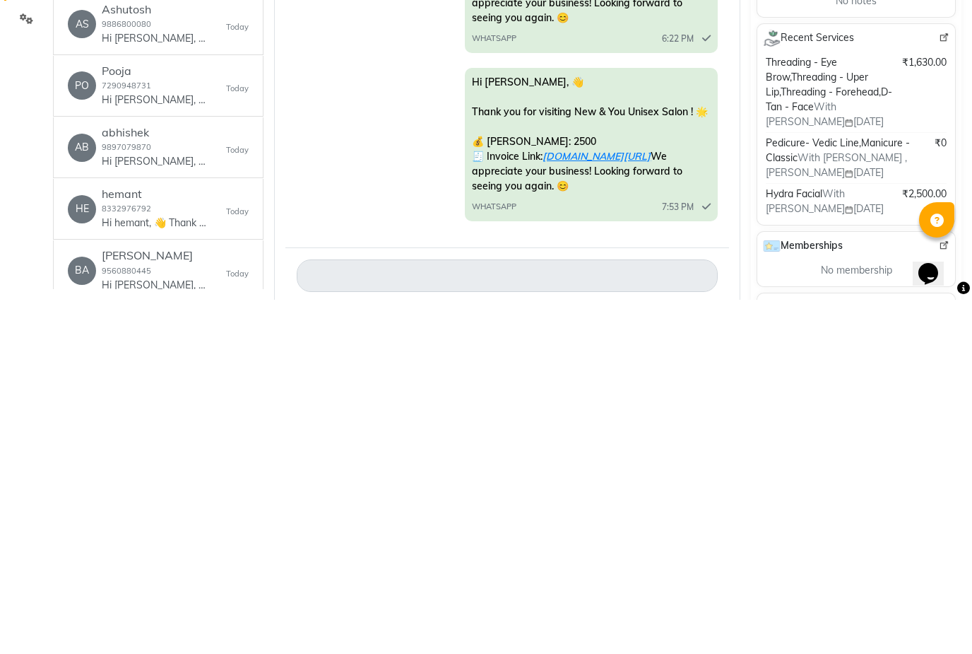
select select "31"
select select "service"
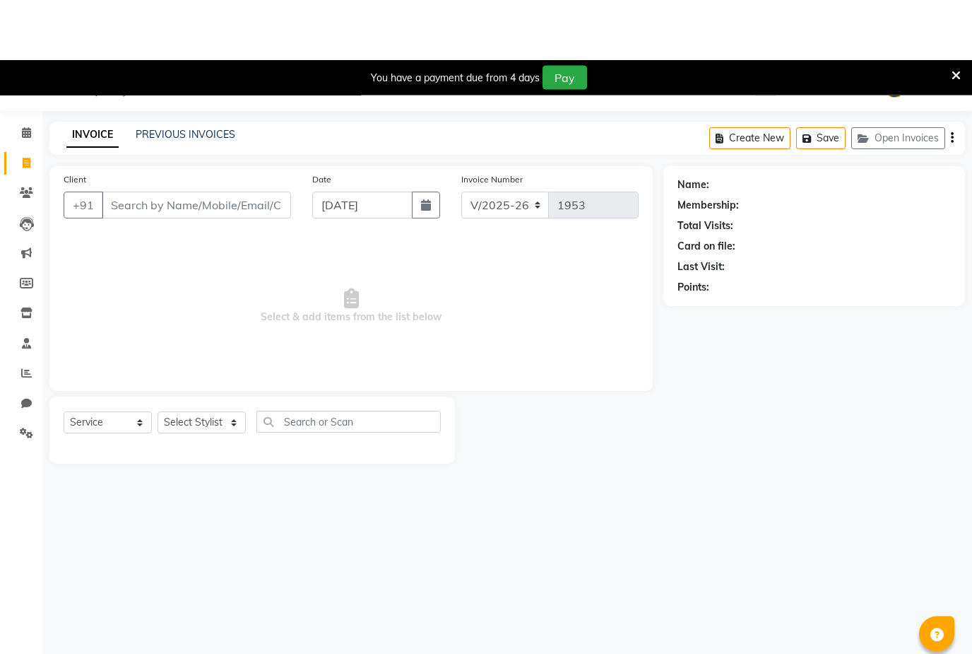
scroll to position [0, 0]
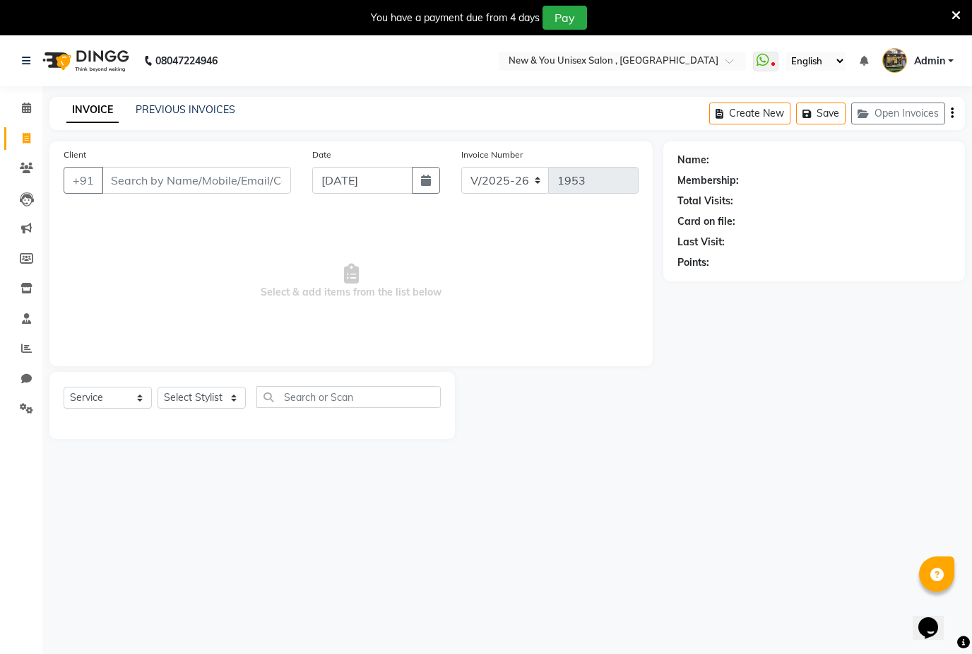
click at [215, 112] on link "PREVIOUS INVOICES" at bounding box center [186, 109] width 100 height 13
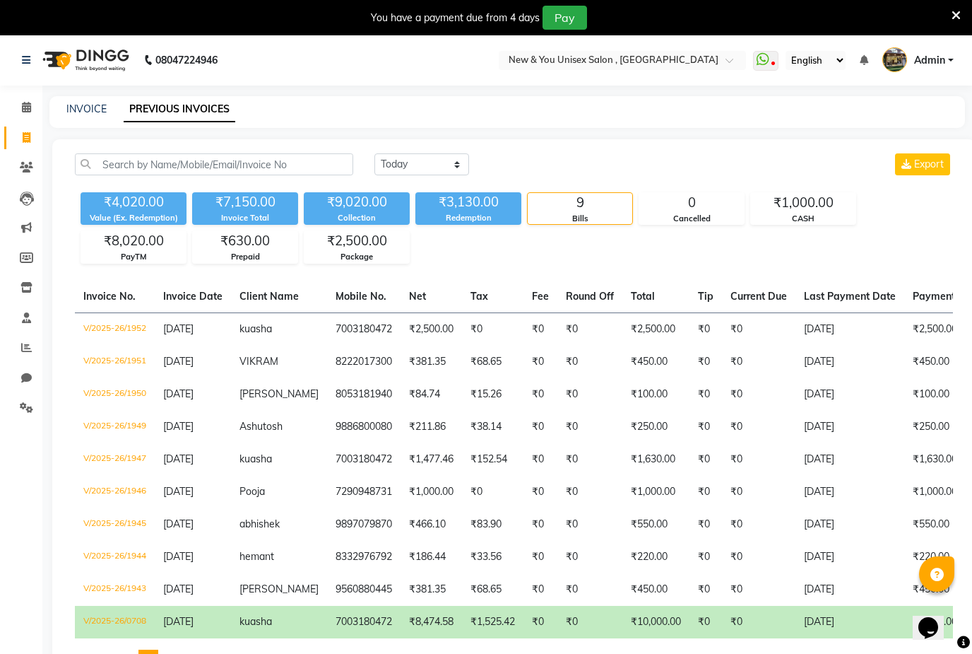
scroll to position [15, 0]
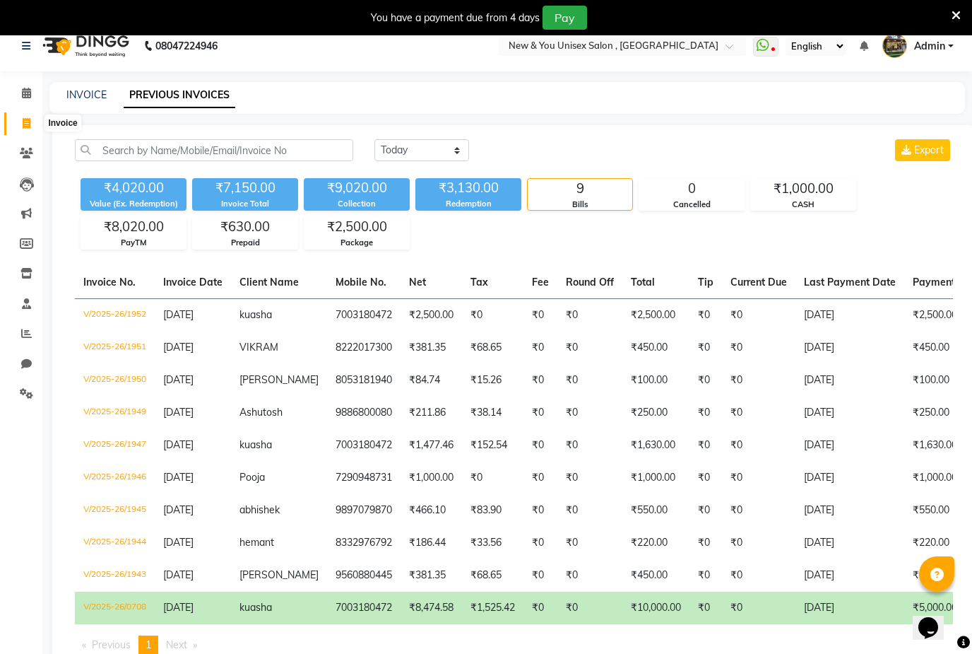
click at [36, 129] on span at bounding box center [26, 124] width 25 height 16
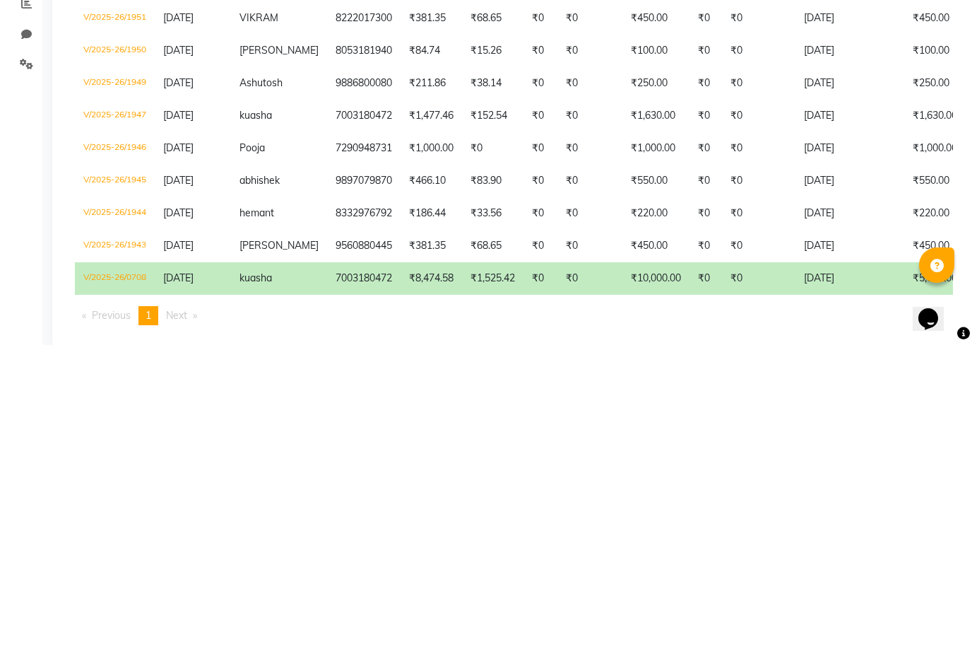
select select "31"
select select "service"
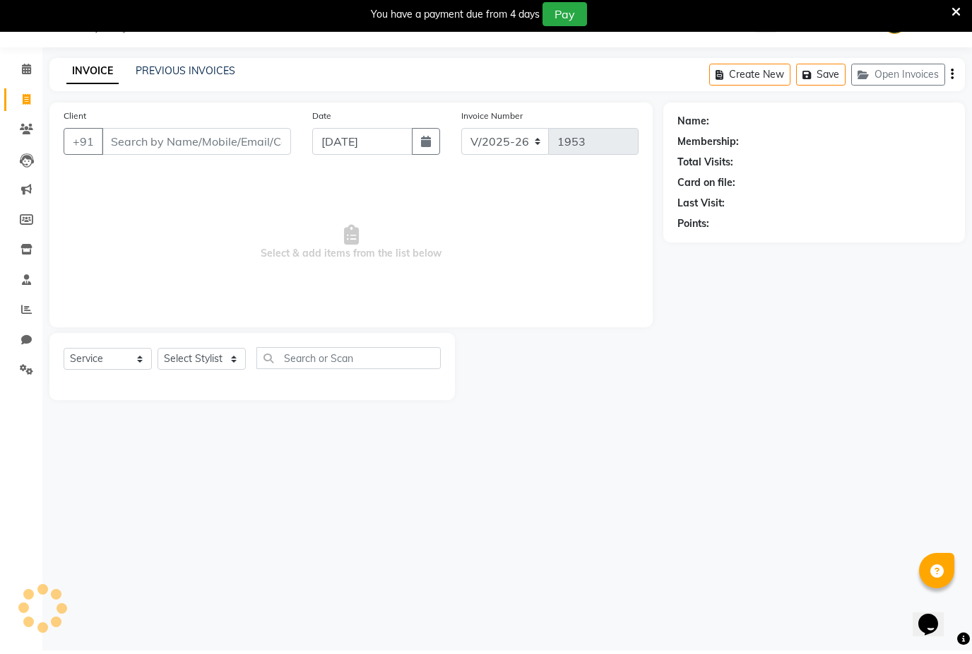
scroll to position [0, 0]
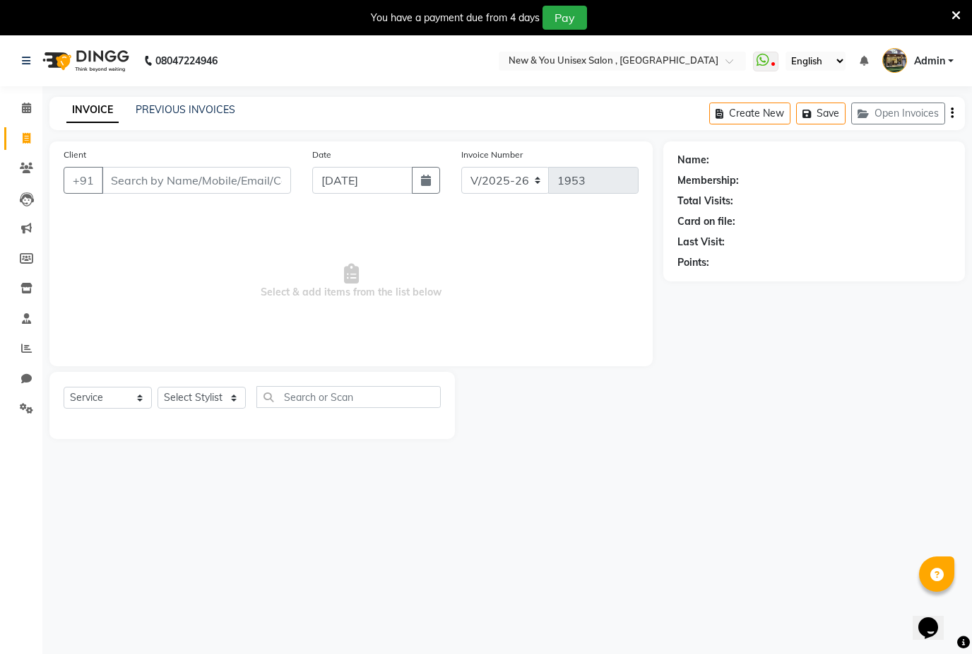
click at [959, 11] on icon at bounding box center [956, 15] width 9 height 13
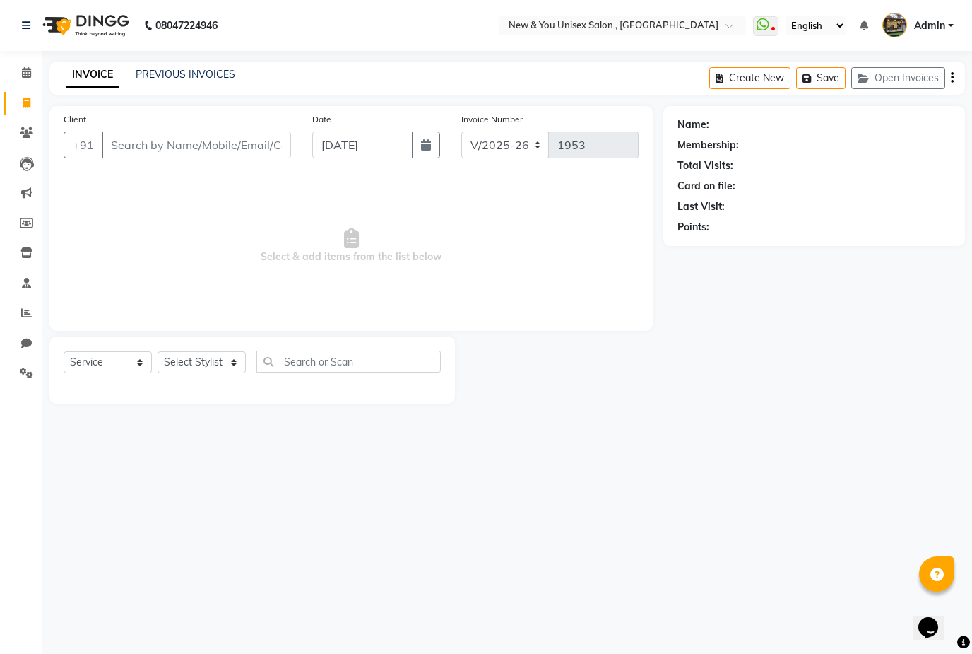
click at [946, 23] on span "Admin" at bounding box center [929, 25] width 31 height 15
click at [901, 110] on link "Sign out" at bounding box center [881, 101] width 129 height 22
